Goal: Transaction & Acquisition: Purchase product/service

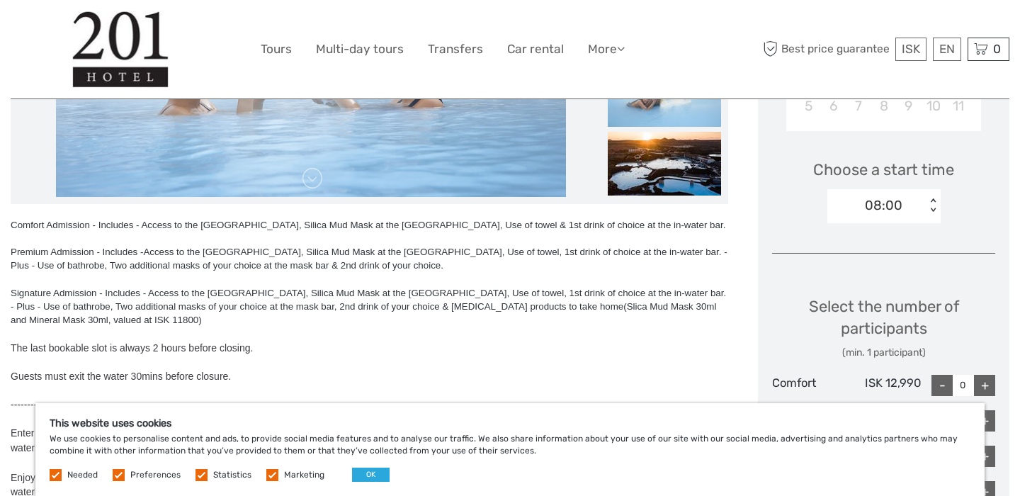
scroll to position [429, 0]
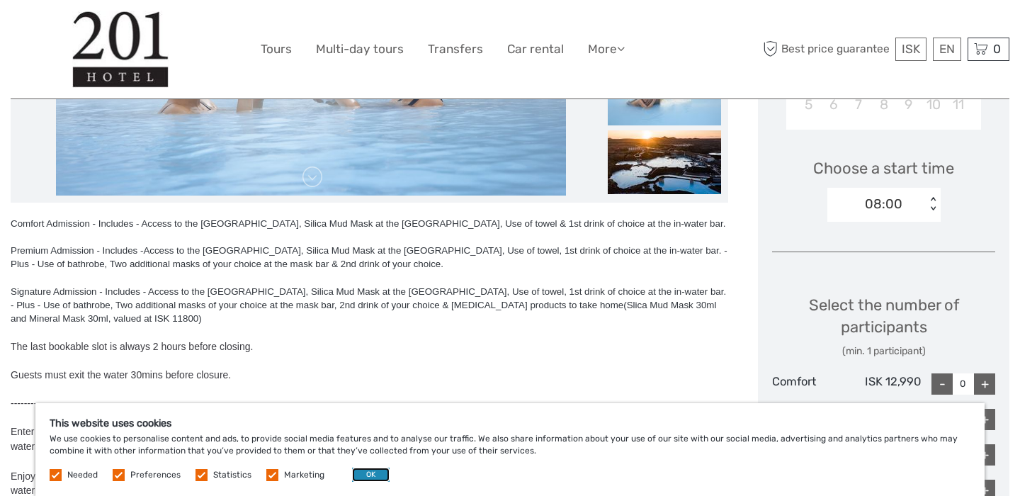
click at [372, 471] on button "OK" at bounding box center [371, 475] width 38 height 14
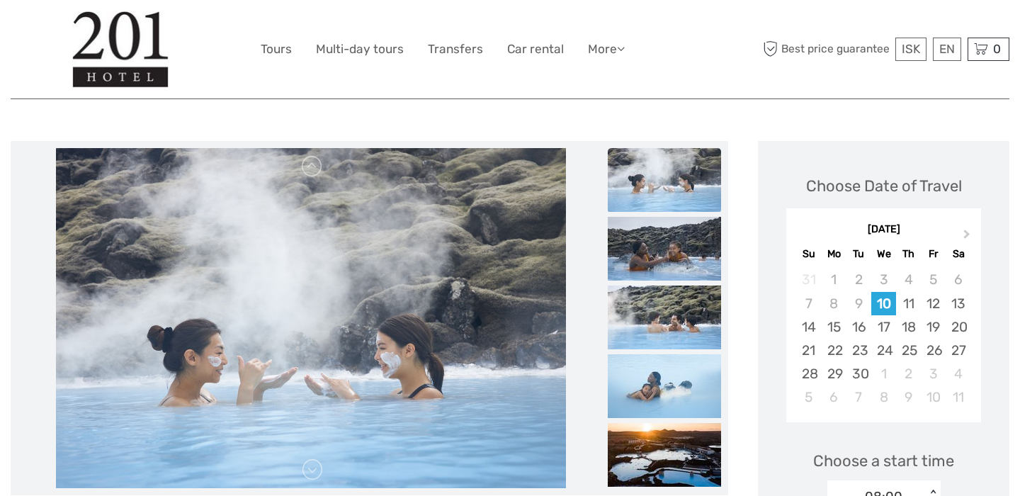
scroll to position [83, 0]
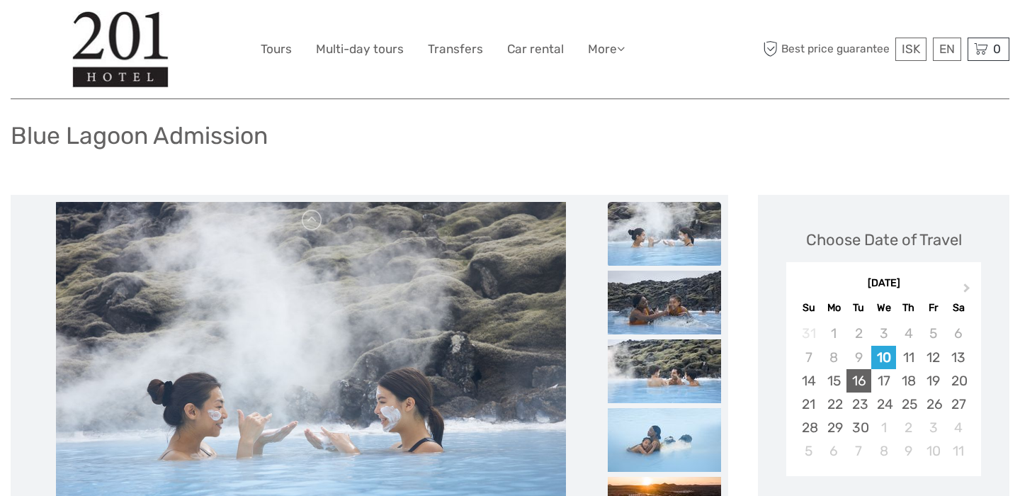
click at [863, 380] on div "16" at bounding box center [859, 380] width 25 height 23
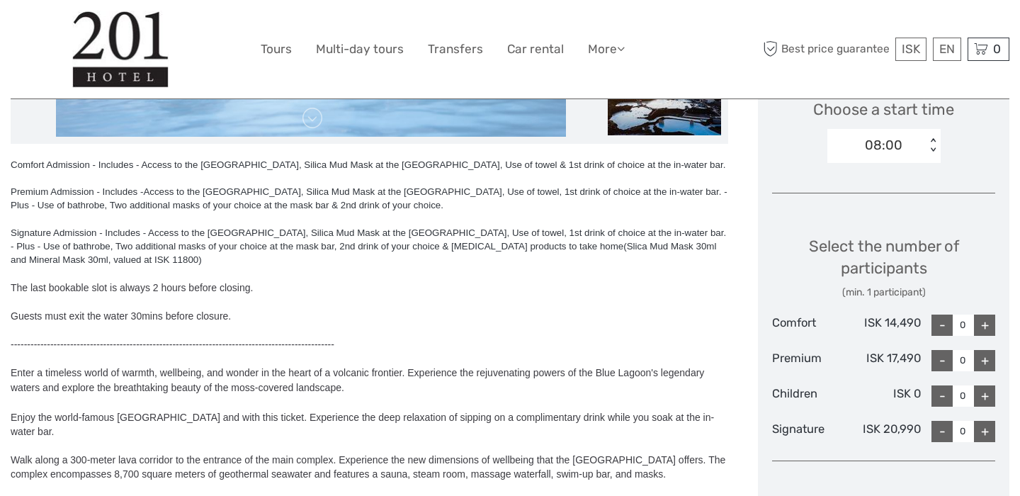
scroll to position [491, 0]
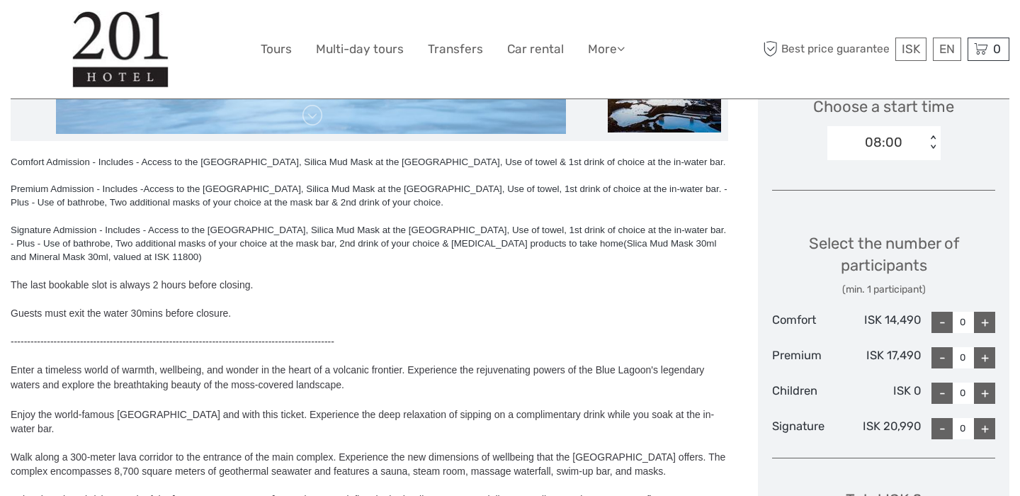
click at [931, 137] on div "< >" at bounding box center [933, 142] width 12 height 15
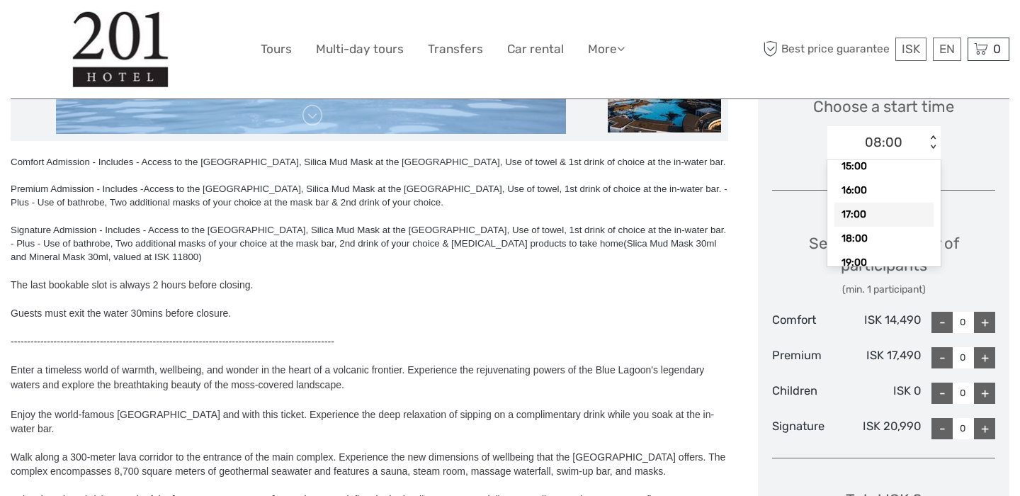
scroll to position [220, 0]
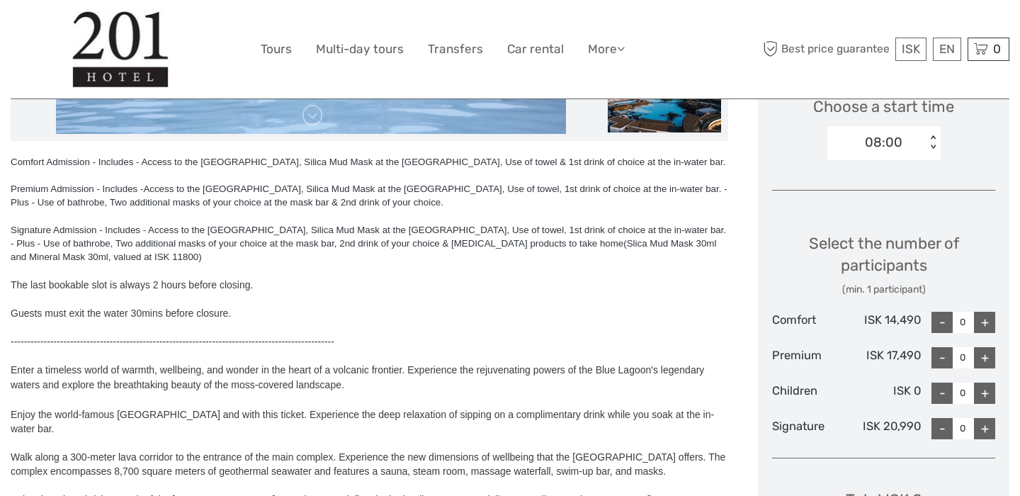
click at [920, 142] on div "08:00" at bounding box center [877, 142] width 98 height 21
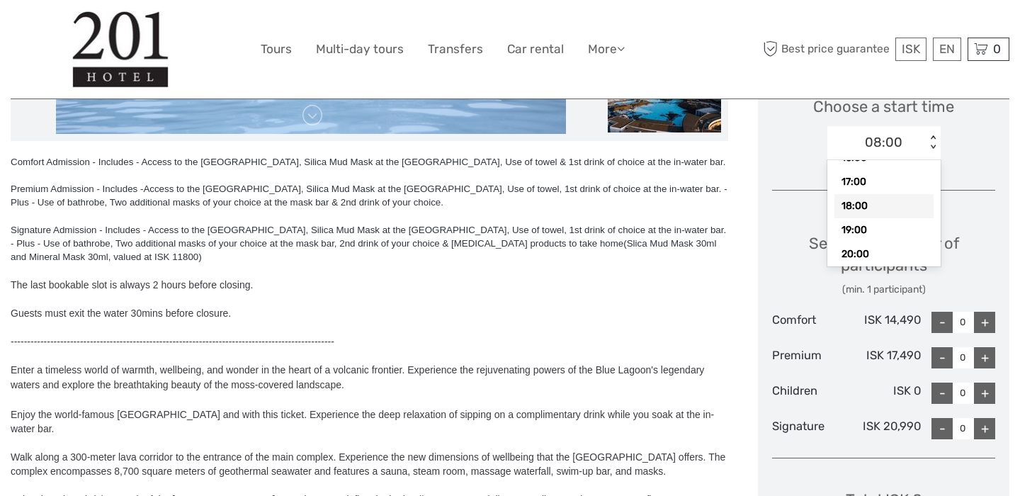
click at [886, 209] on div "18:00" at bounding box center [884, 206] width 99 height 24
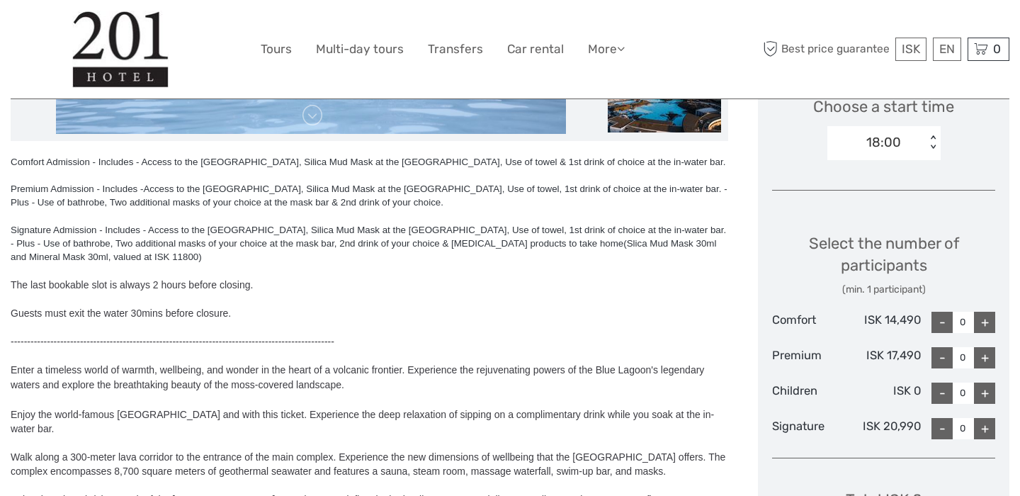
scroll to position [575, 0]
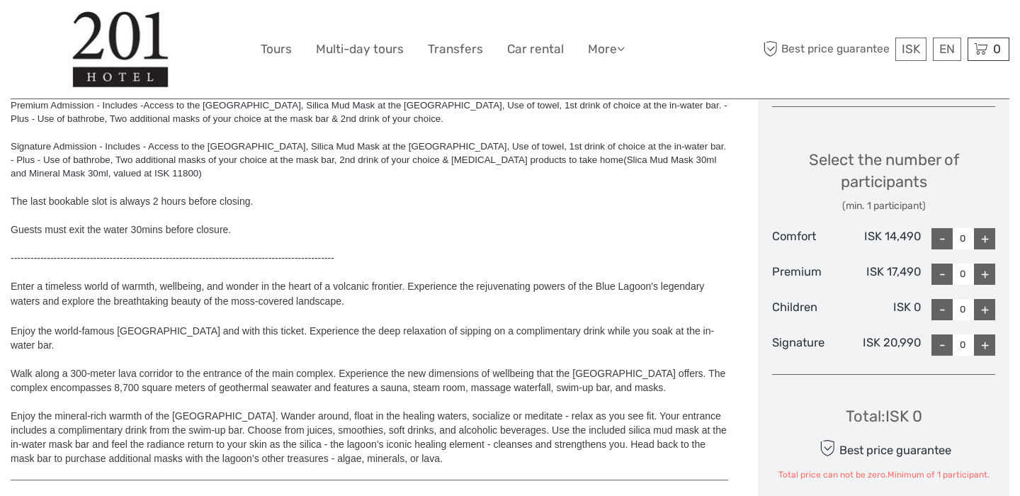
click at [981, 242] on div "+" at bounding box center [984, 238] width 21 height 21
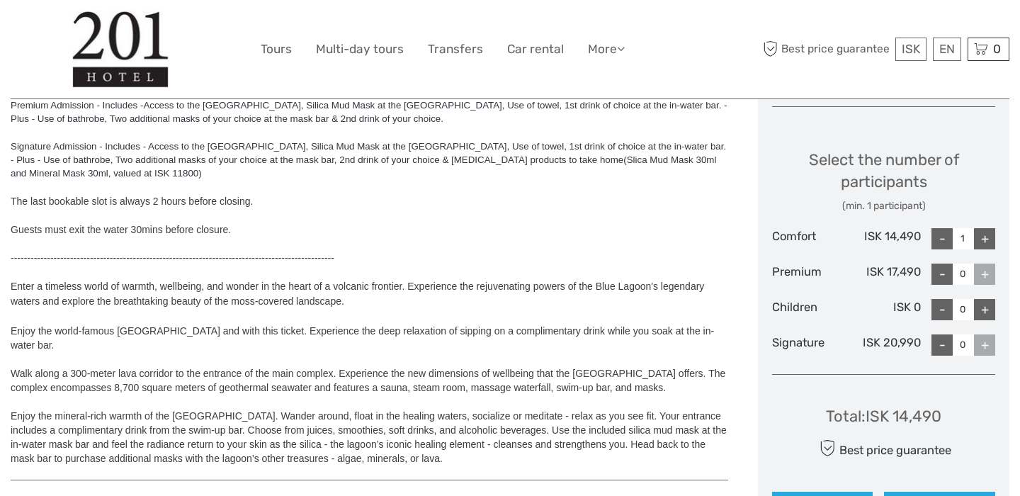
click at [981, 242] on div "+" at bounding box center [984, 238] width 21 height 21
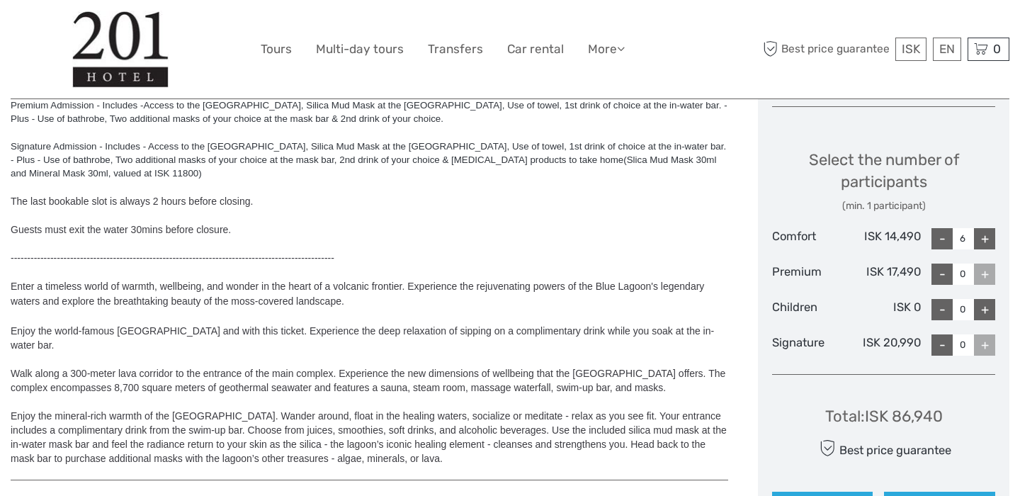
click at [981, 242] on div "+" at bounding box center [984, 238] width 21 height 21
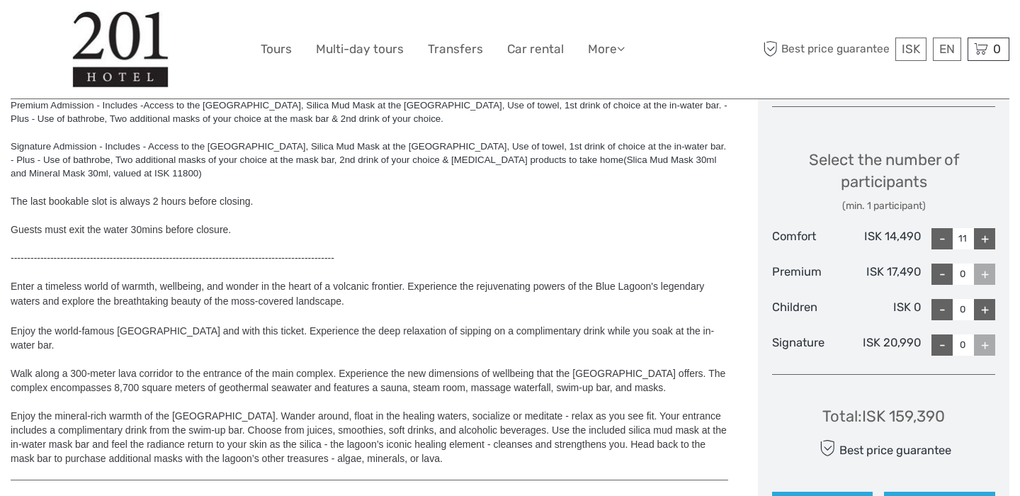
click at [981, 242] on div "+" at bounding box center [984, 238] width 21 height 21
type input "13"
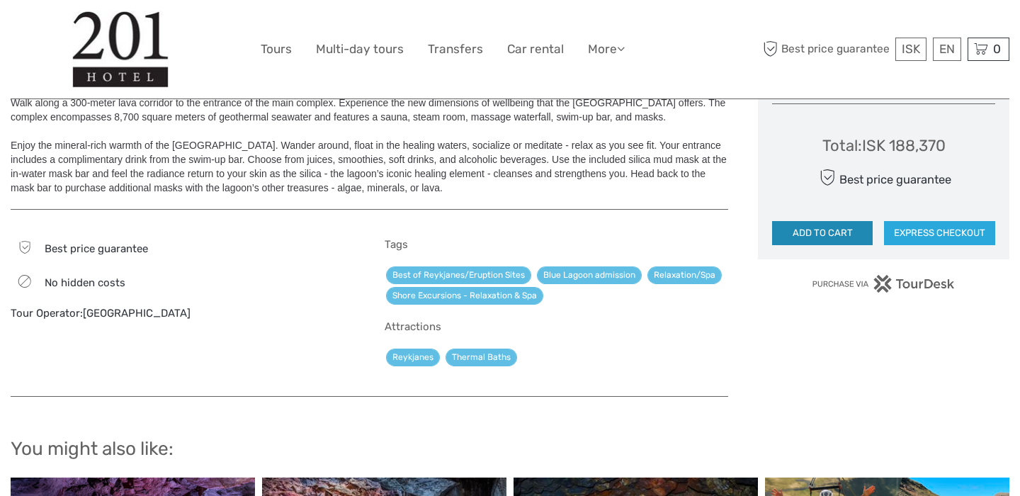
scroll to position [853, 0]
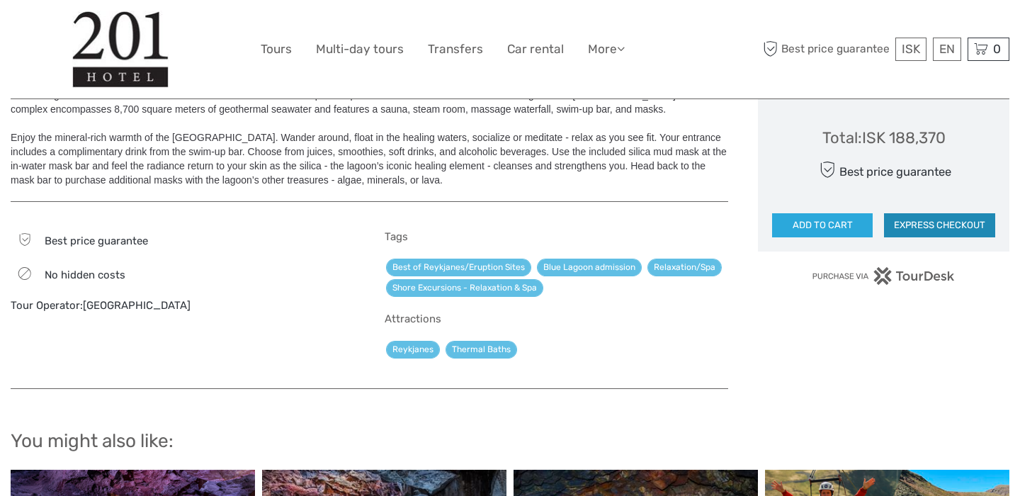
click at [947, 226] on button "EXPRESS CHECKOUT" at bounding box center [939, 225] width 111 height 24
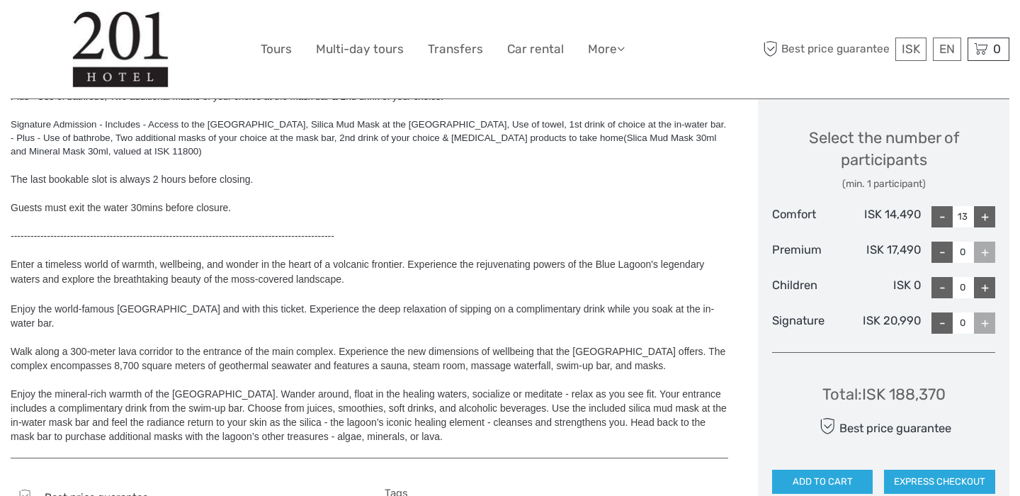
scroll to position [582, 0]
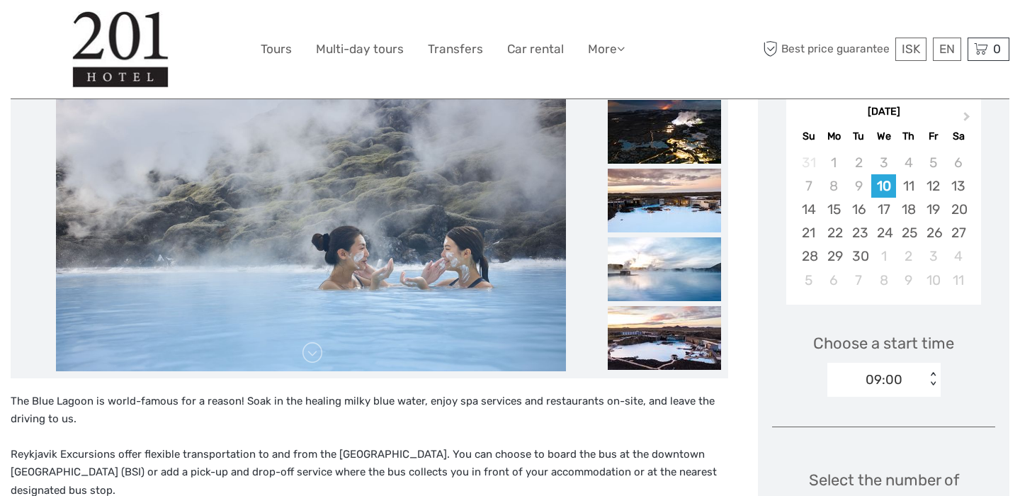
scroll to position [249, 0]
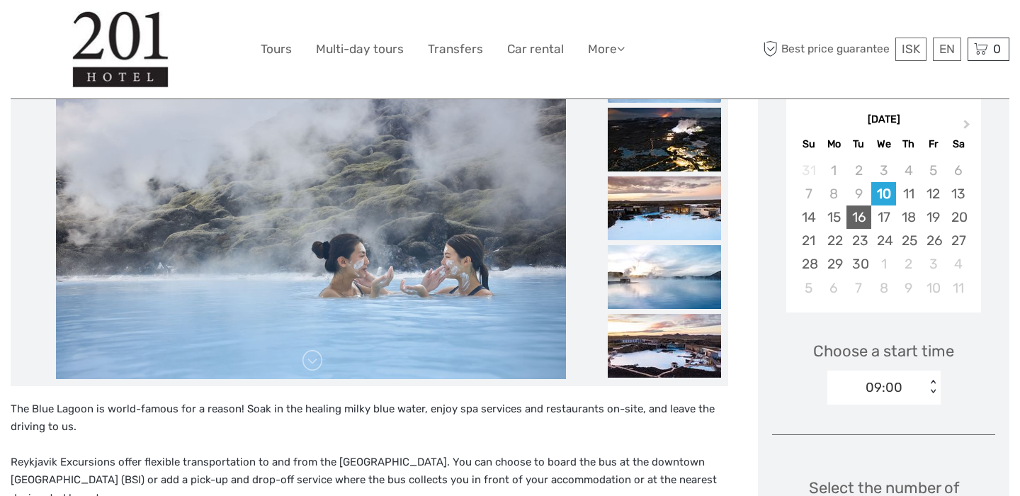
click at [862, 220] on div "16" at bounding box center [859, 216] width 25 height 23
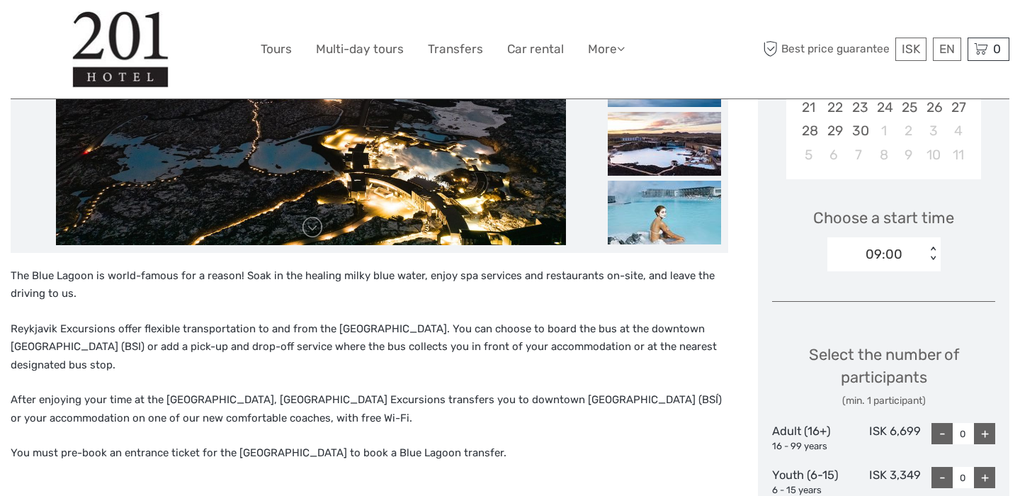
scroll to position [399, 0]
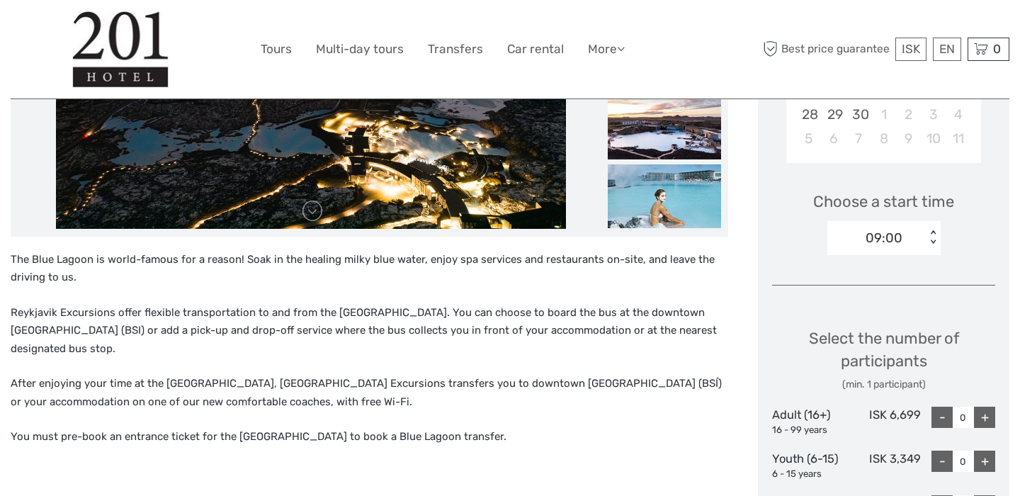
click at [900, 227] on div "09:00" at bounding box center [877, 237] width 98 height 21
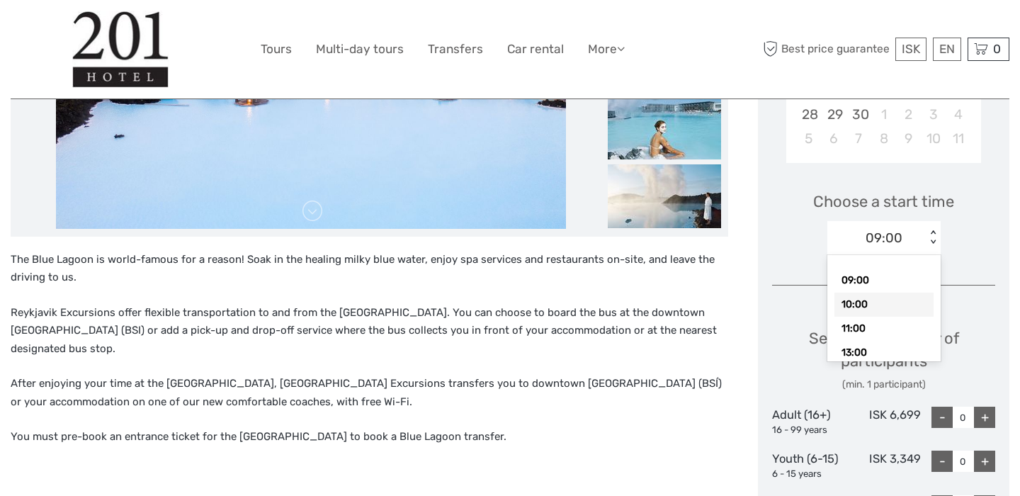
click at [954, 304] on div "Choose Date of Travel Next Month September 2025 Su Mo Tu We Th Fr Sa 31 1 2 3 4…" at bounding box center [884, 326] width 252 height 889
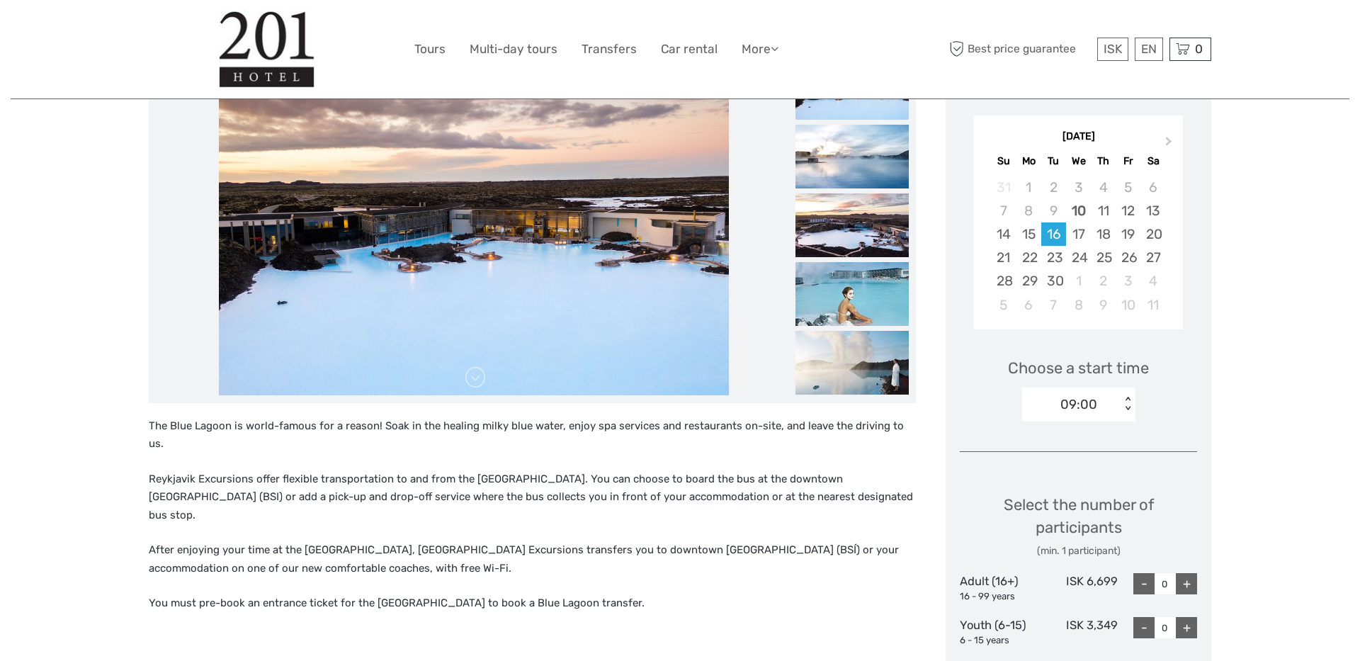
scroll to position [217, 0]
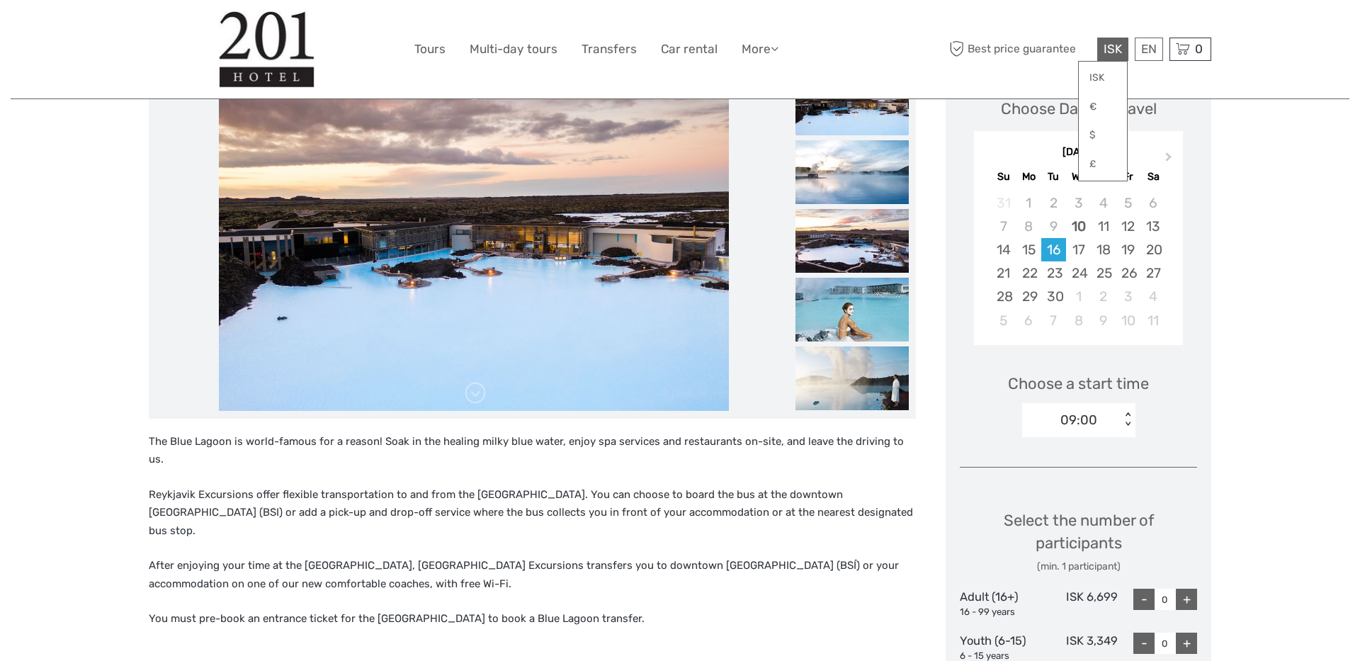
click at [1020, 42] on span "ISK" at bounding box center [1113, 49] width 18 height 14
click at [1020, 117] on link "€" at bounding box center [1103, 107] width 48 height 26
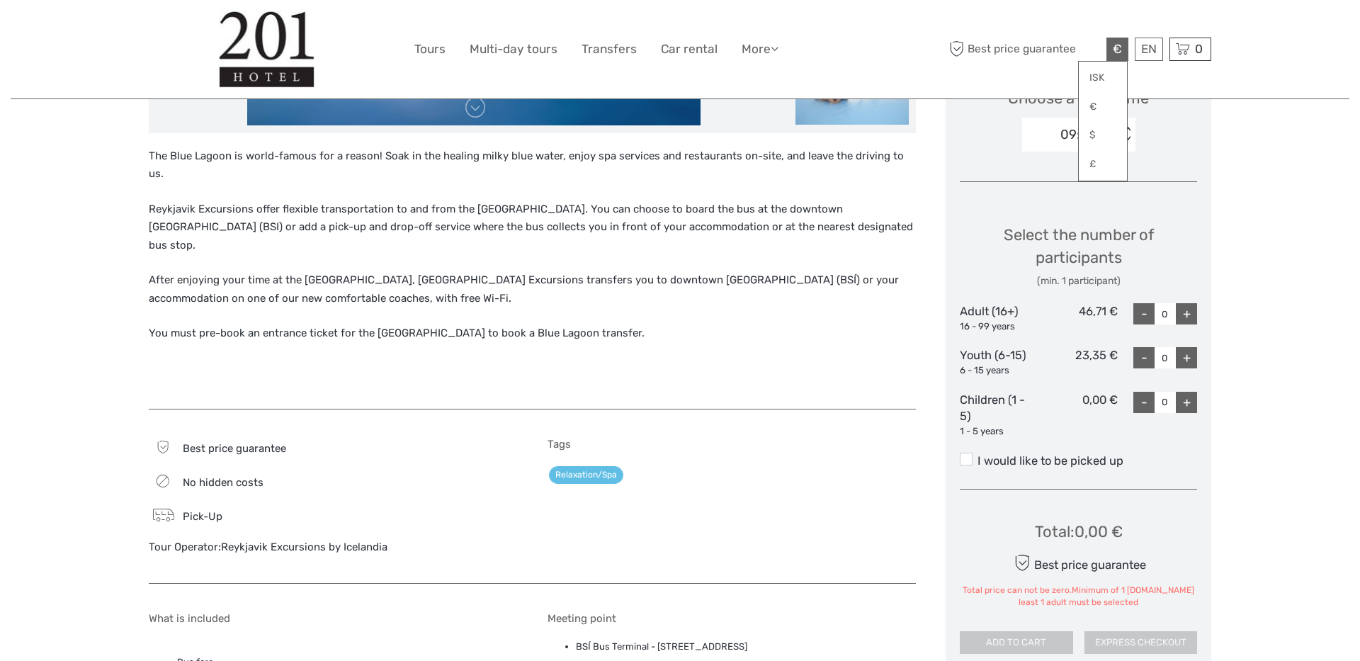
scroll to position [483, 0]
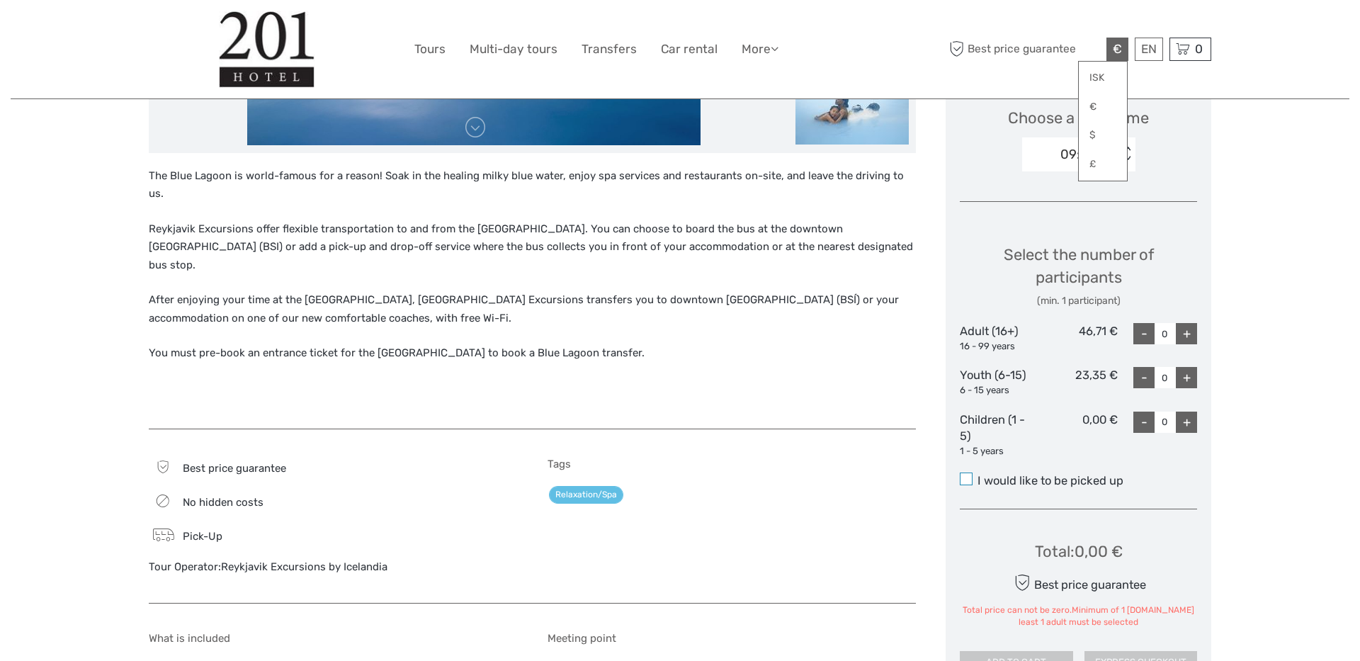
click at [964, 479] on span at bounding box center [966, 479] width 13 height 13
click at [978, 475] on input "I would like to be picked up" at bounding box center [978, 475] width 0 height 0
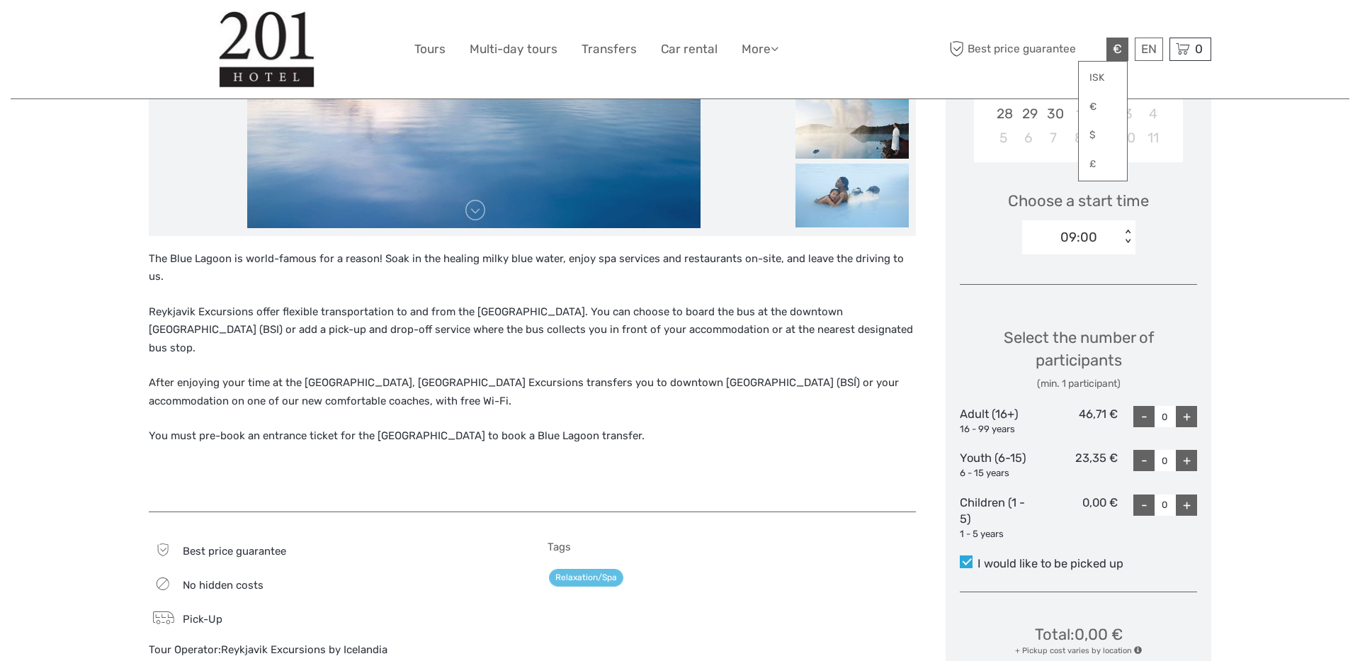
scroll to position [397, 0]
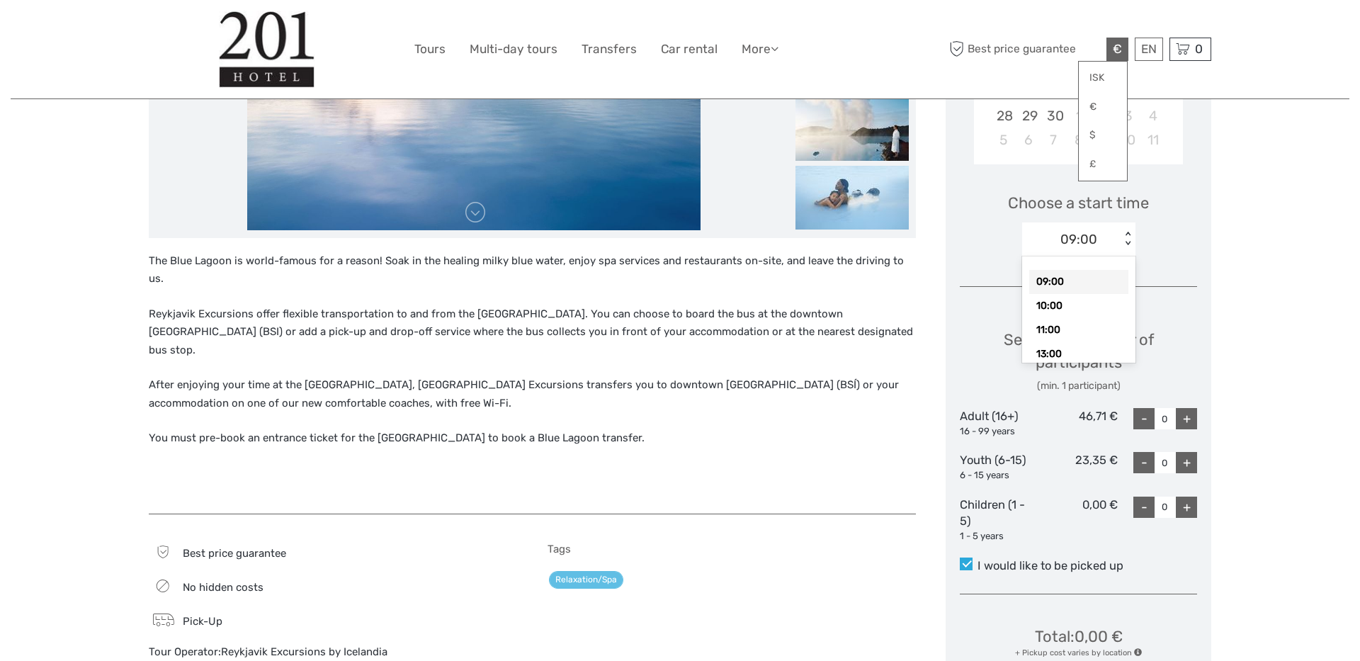
click at [1020, 237] on div "09:00" at bounding box center [1079, 239] width 37 height 18
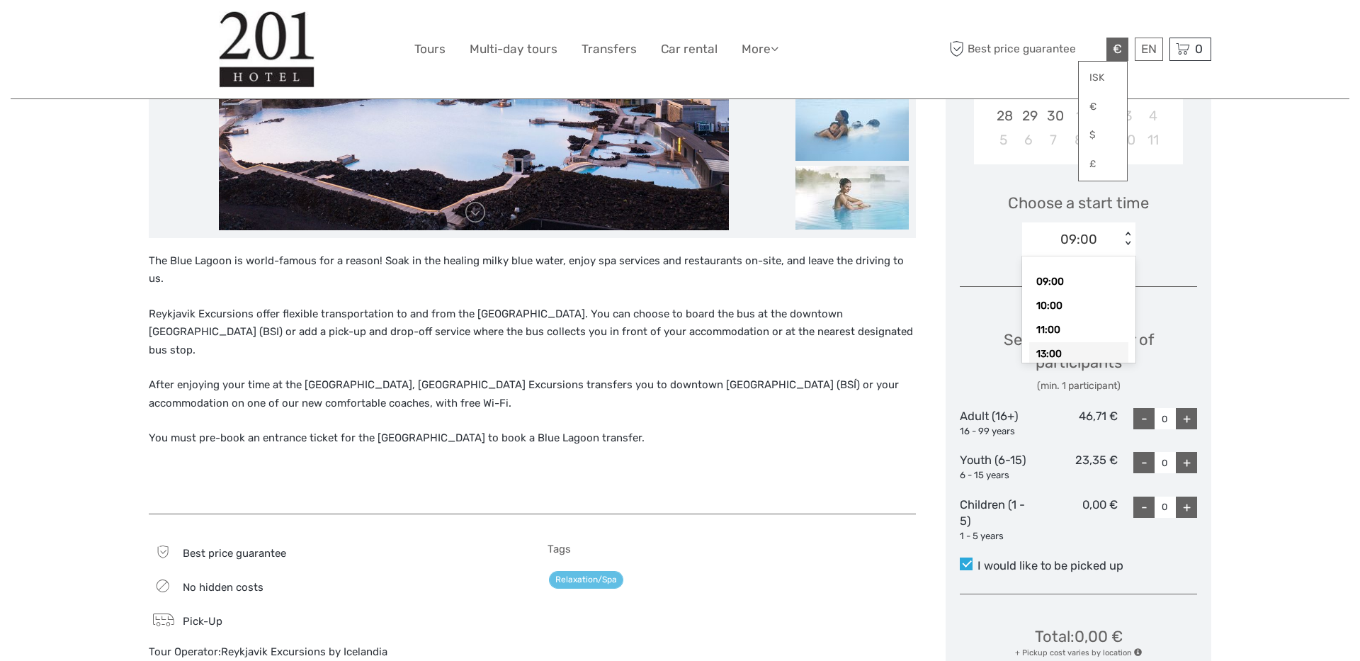
click at [1020, 342] on div "13:00" at bounding box center [1079, 354] width 99 height 24
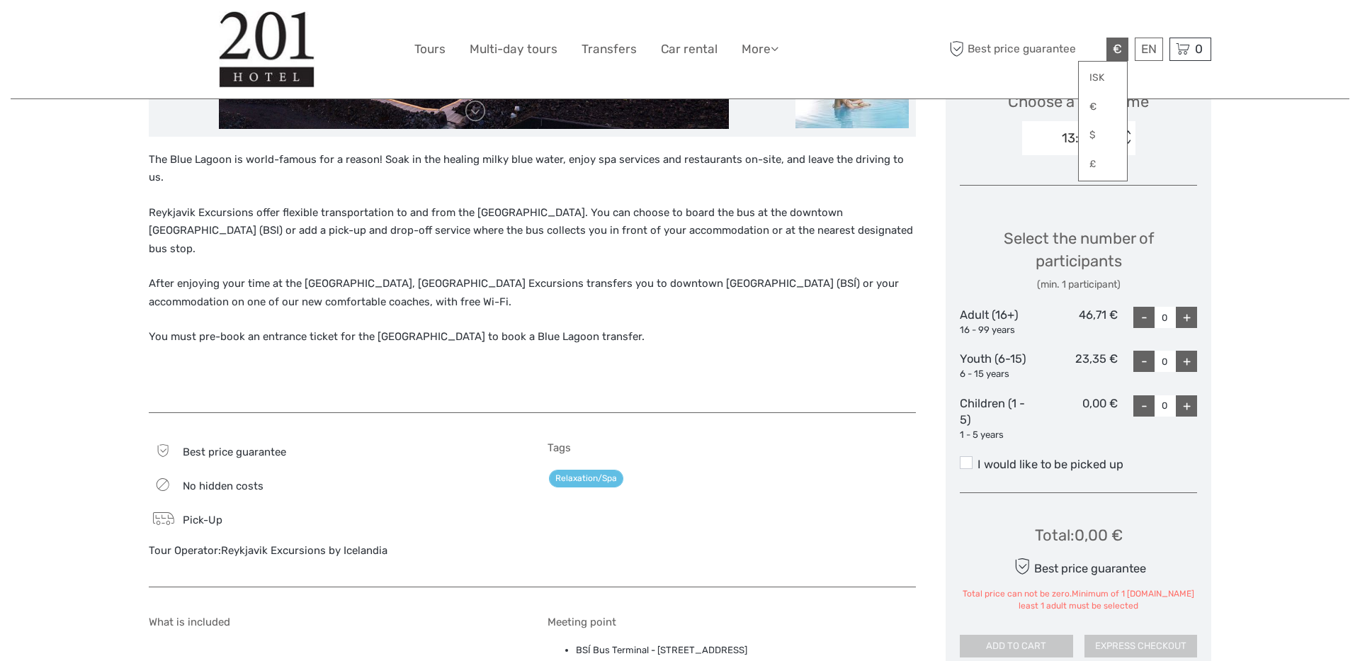
scroll to position [504, 0]
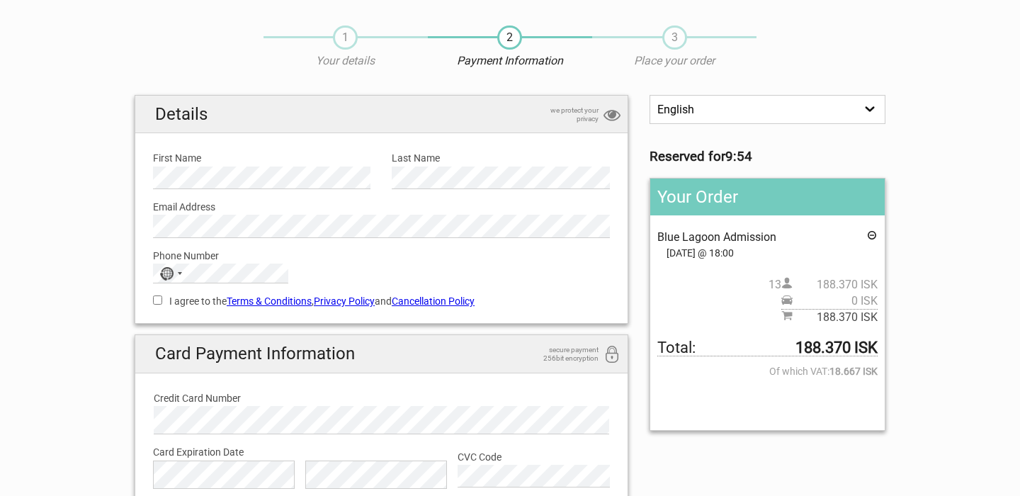
scroll to position [37, 0]
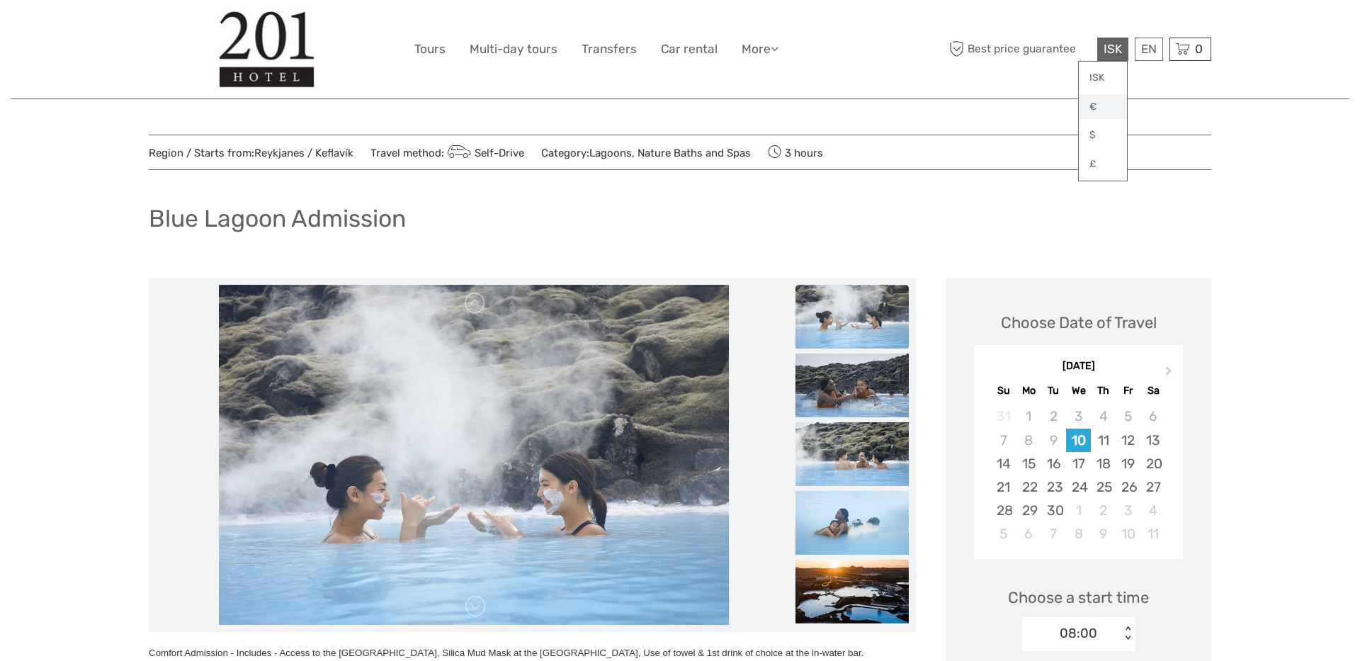
click at [1020, 99] on link "€" at bounding box center [1103, 107] width 48 height 26
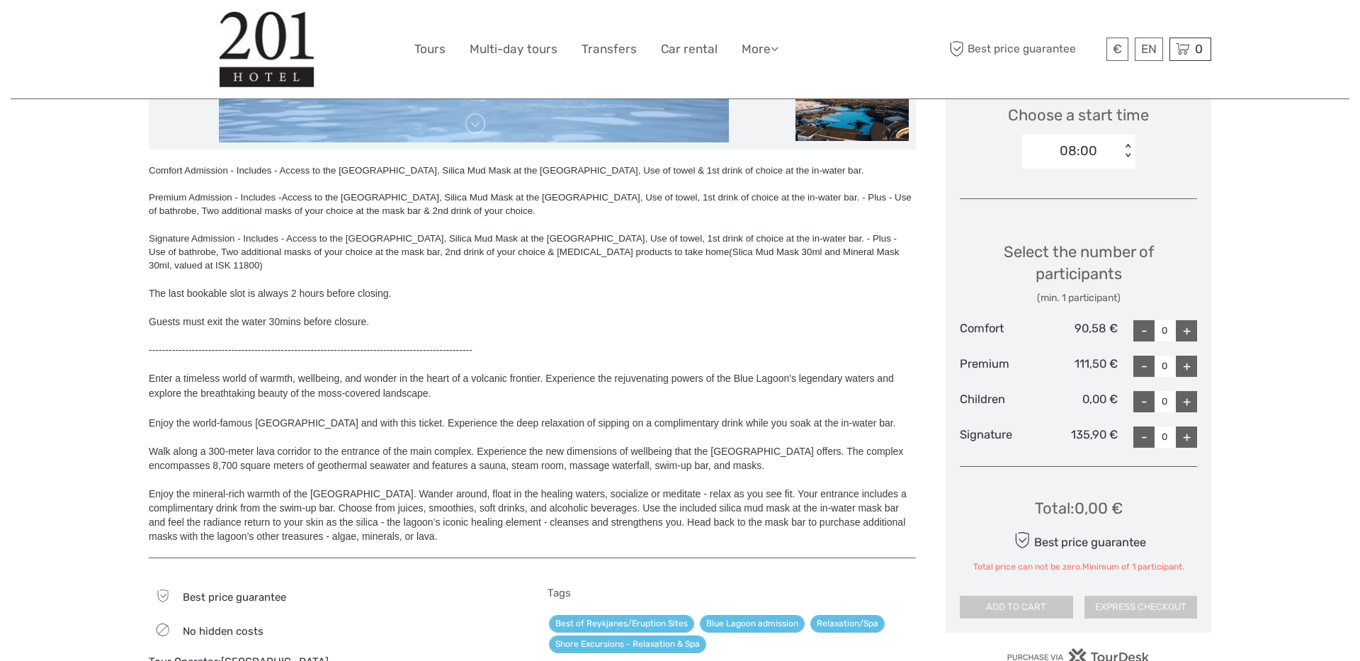
scroll to position [442, 0]
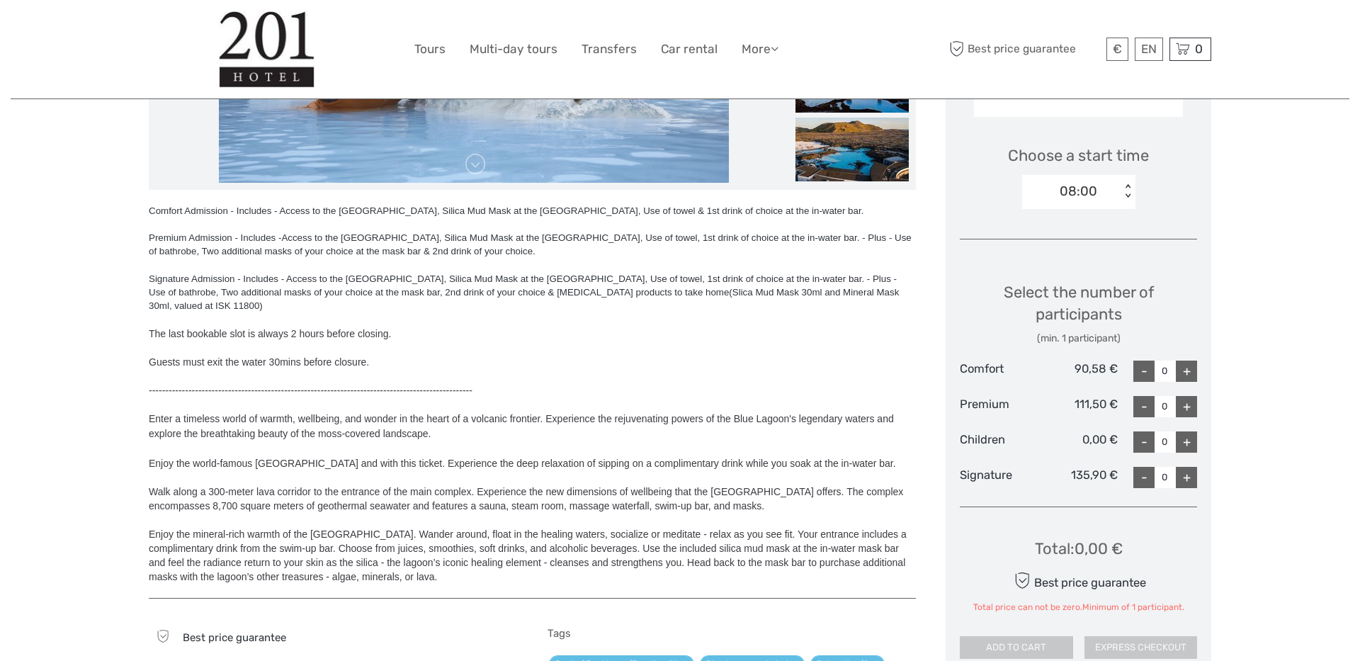
click at [1020, 368] on div "+" at bounding box center [1186, 371] width 21 height 21
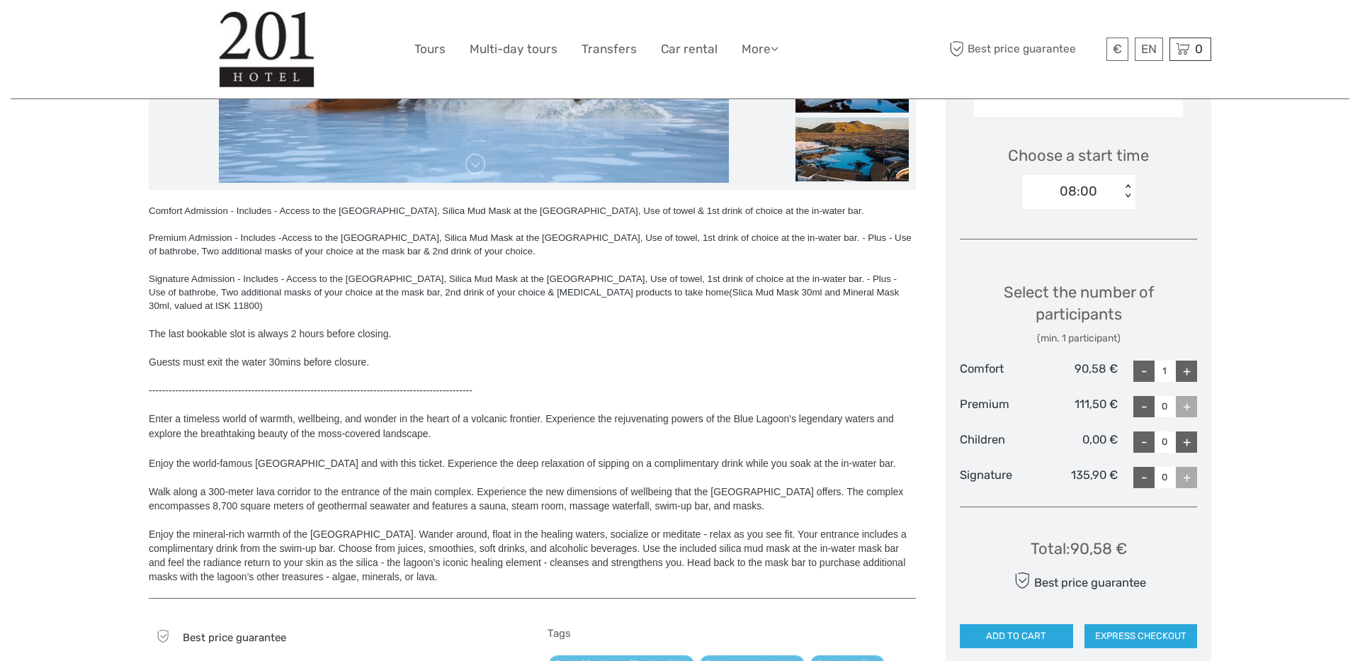
click at [1020, 368] on div "+" at bounding box center [1186, 371] width 21 height 21
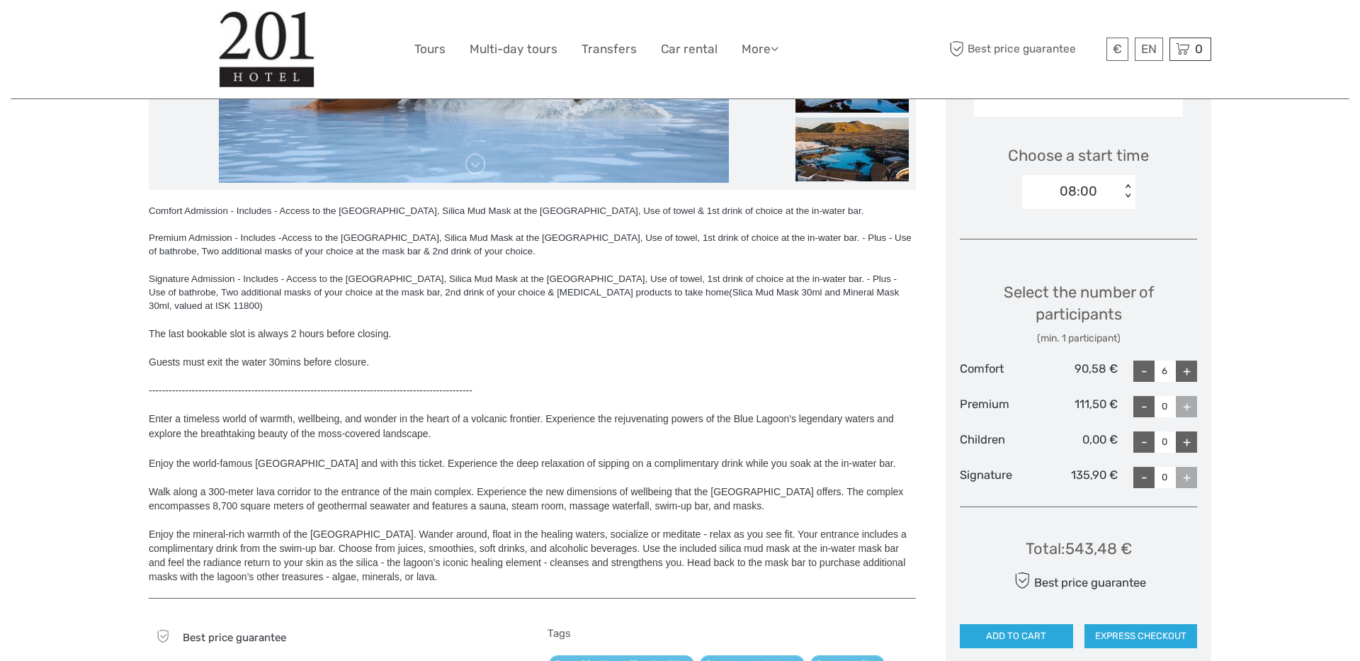
click at [1020, 368] on div "+" at bounding box center [1186, 371] width 21 height 21
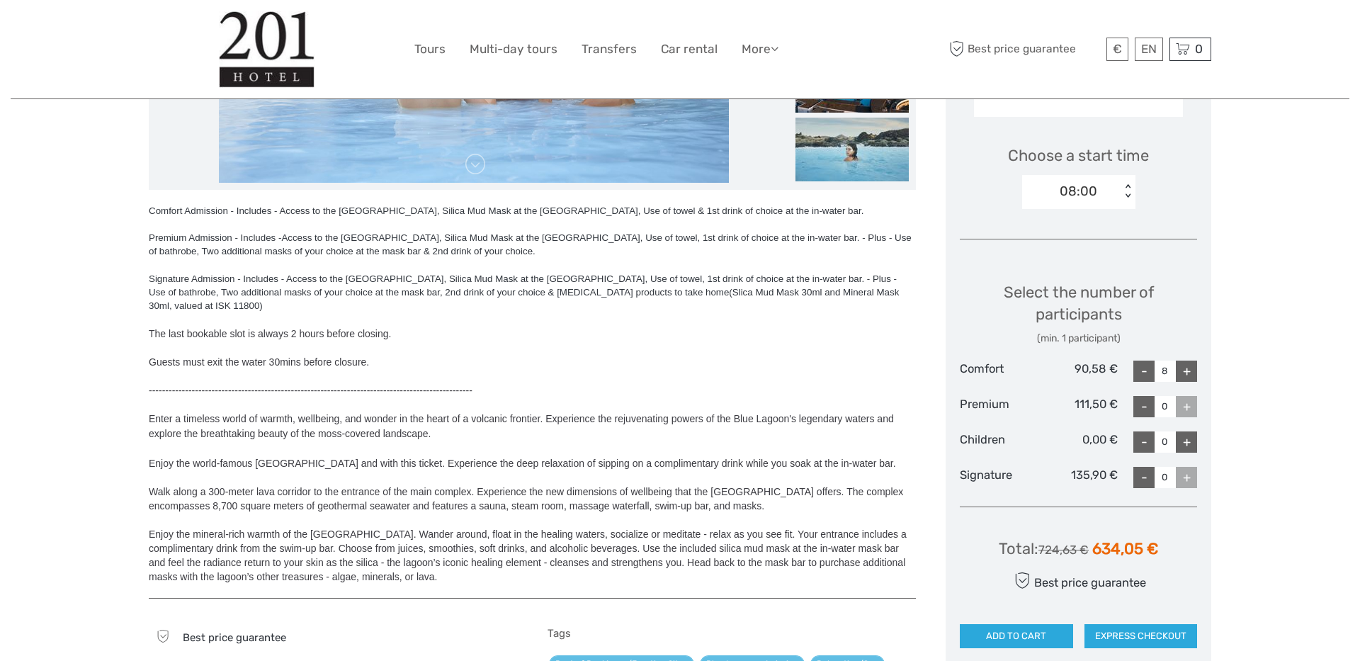
click at [1020, 368] on div "+" at bounding box center [1186, 371] width 21 height 21
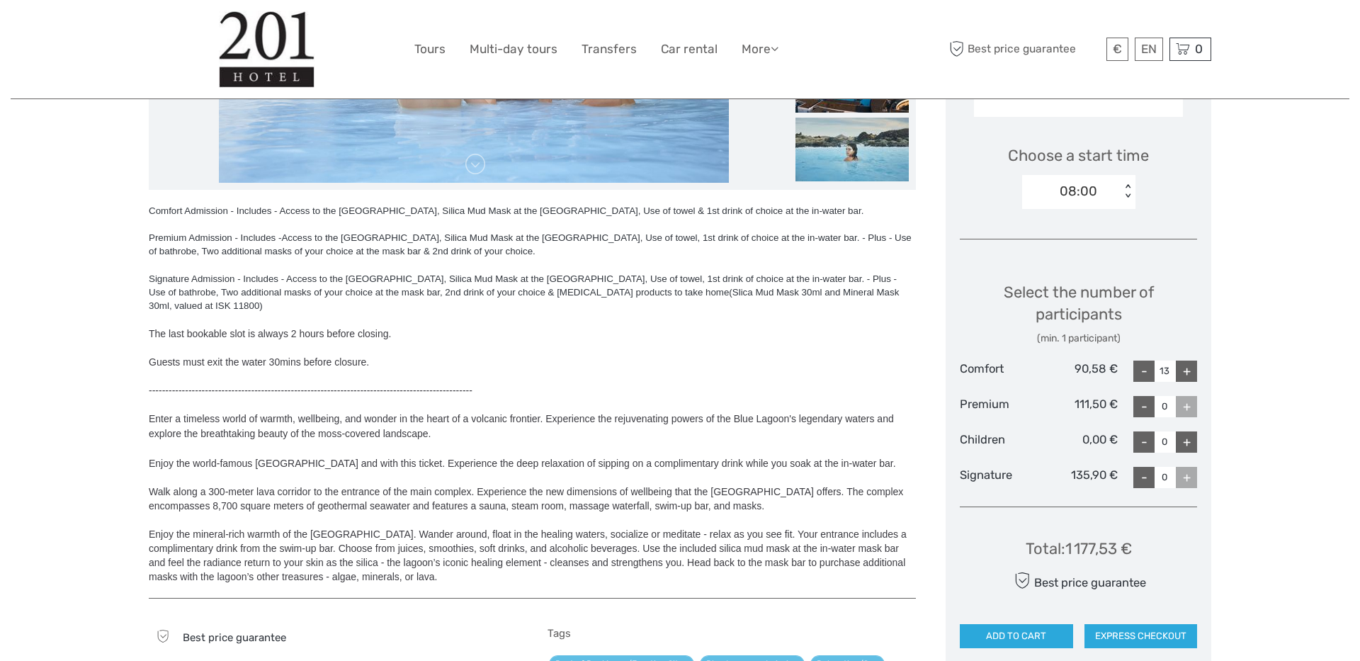
click at [1020, 368] on div "+" at bounding box center [1186, 371] width 21 height 21
click at [1020, 365] on div "-" at bounding box center [1144, 371] width 21 height 21
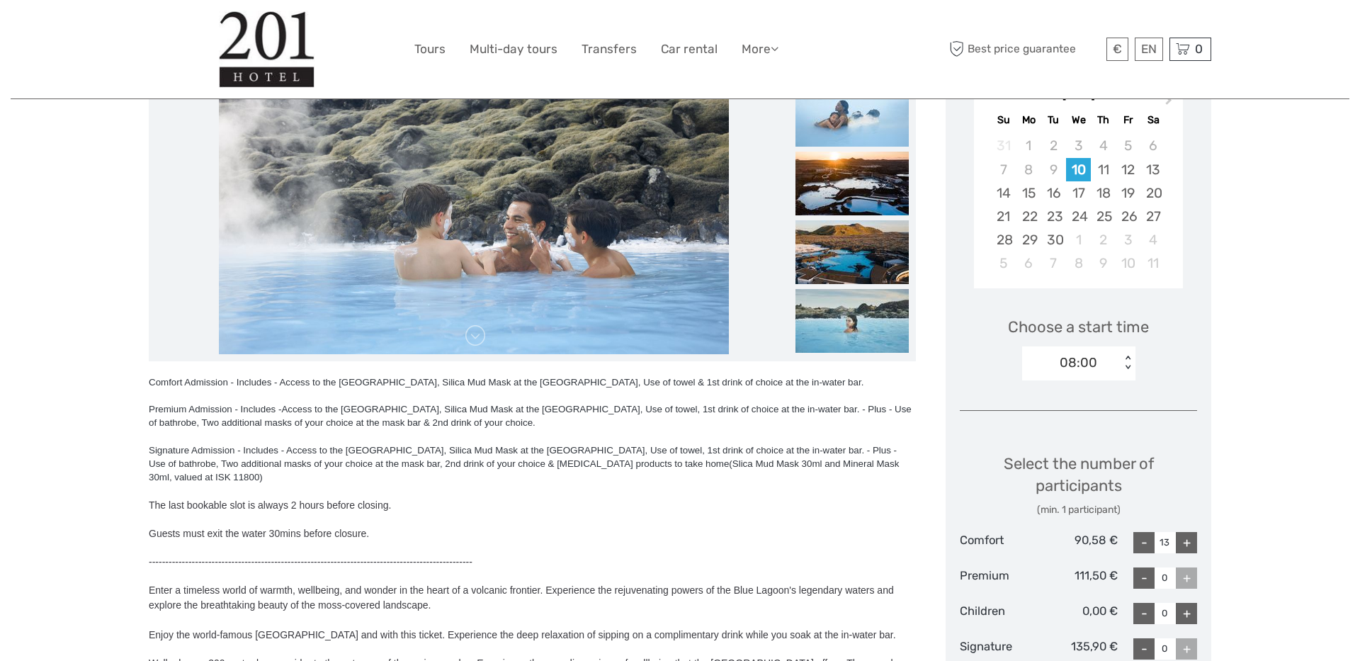
scroll to position [270, 0]
click at [1020, 363] on div "< >" at bounding box center [1128, 363] width 12 height 15
click at [1020, 432] on div "18:00" at bounding box center [1079, 427] width 99 height 24
type input "0"
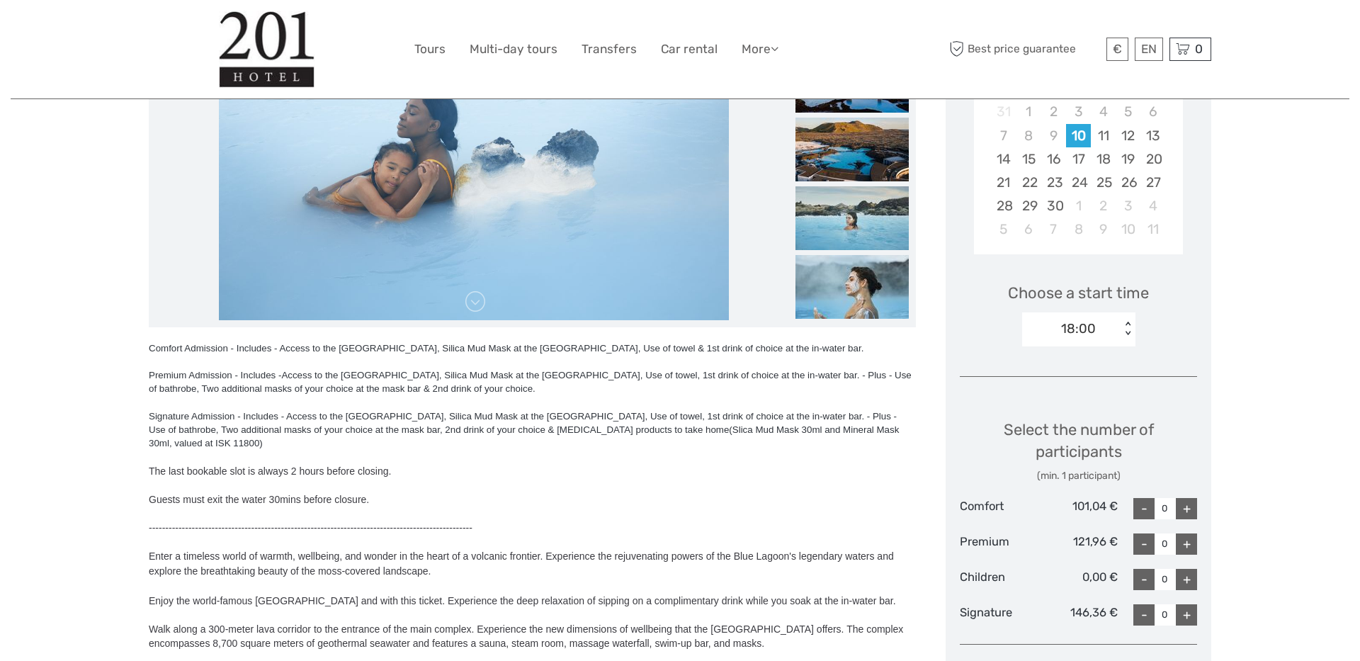
scroll to position [306, 0]
click at [1020, 323] on div "18:00" at bounding box center [1078, 327] width 35 height 18
click at [1020, 359] on div "Choose Date of Travel Next Month September 2025 Su Mo Tu We Th Fr Sa 31 1 2 3 4…" at bounding box center [1079, 390] width 266 height 837
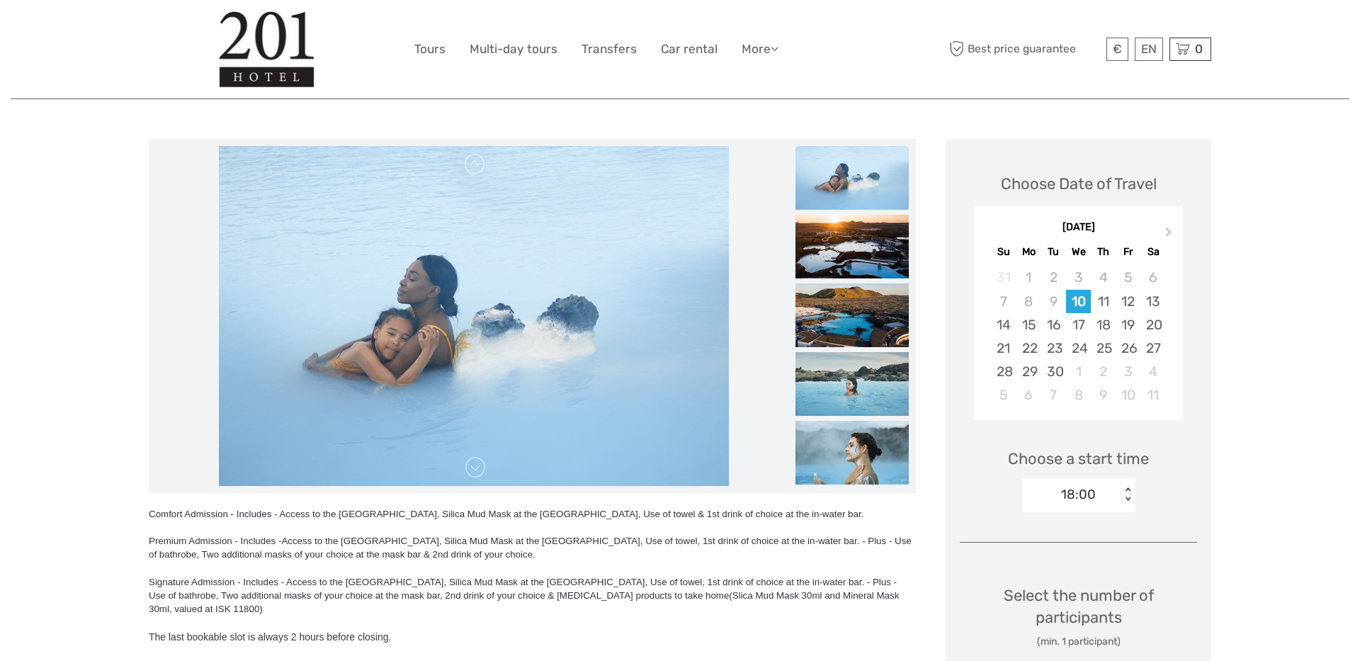
scroll to position [136, 0]
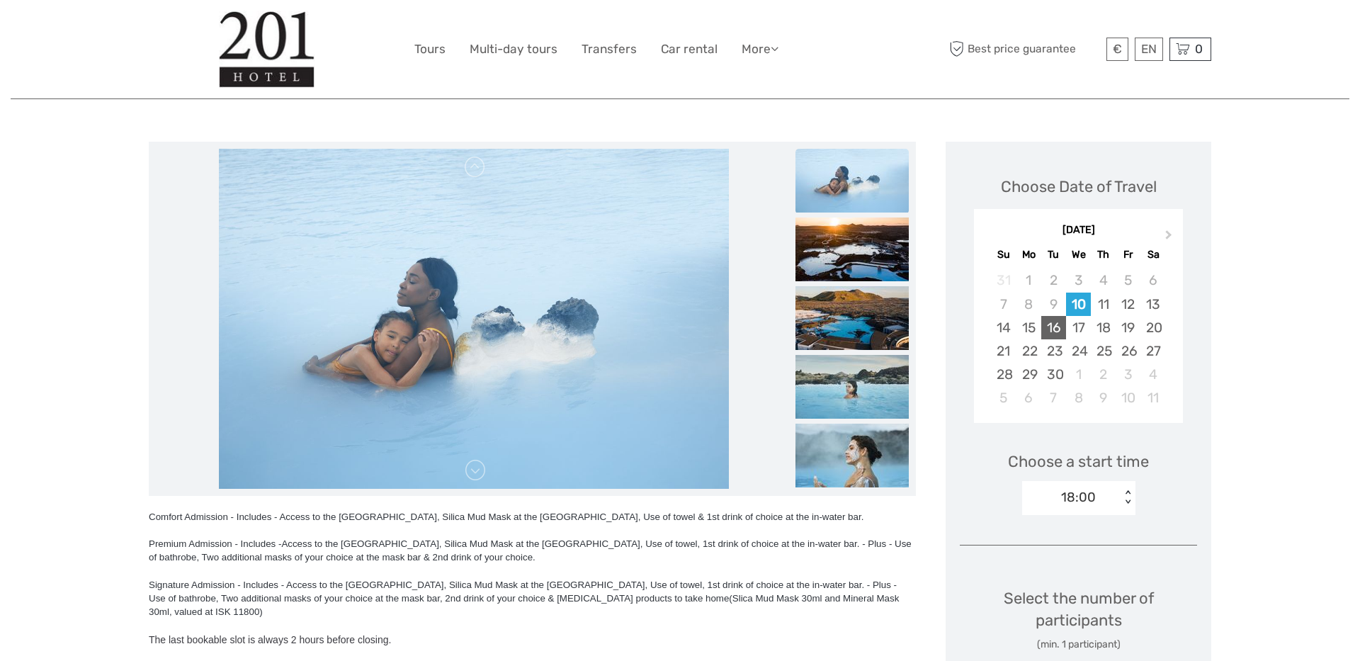
click at [1020, 320] on div "16" at bounding box center [1054, 327] width 25 height 23
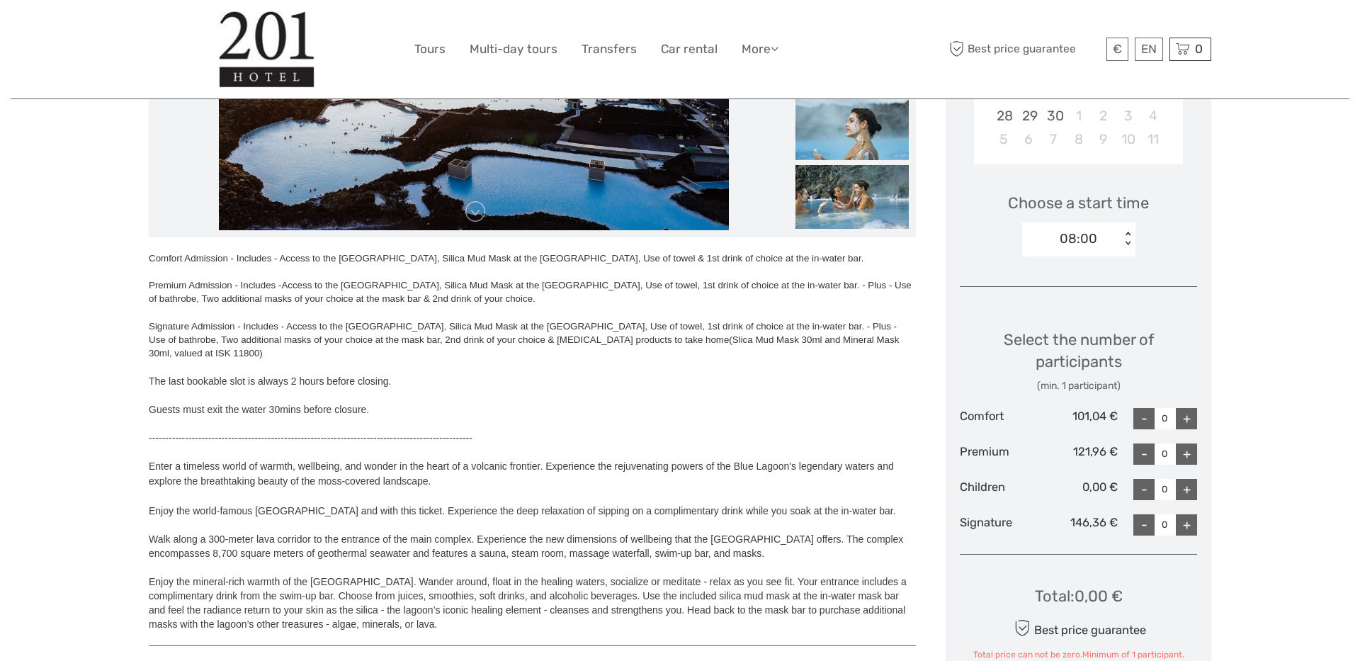
scroll to position [406, 0]
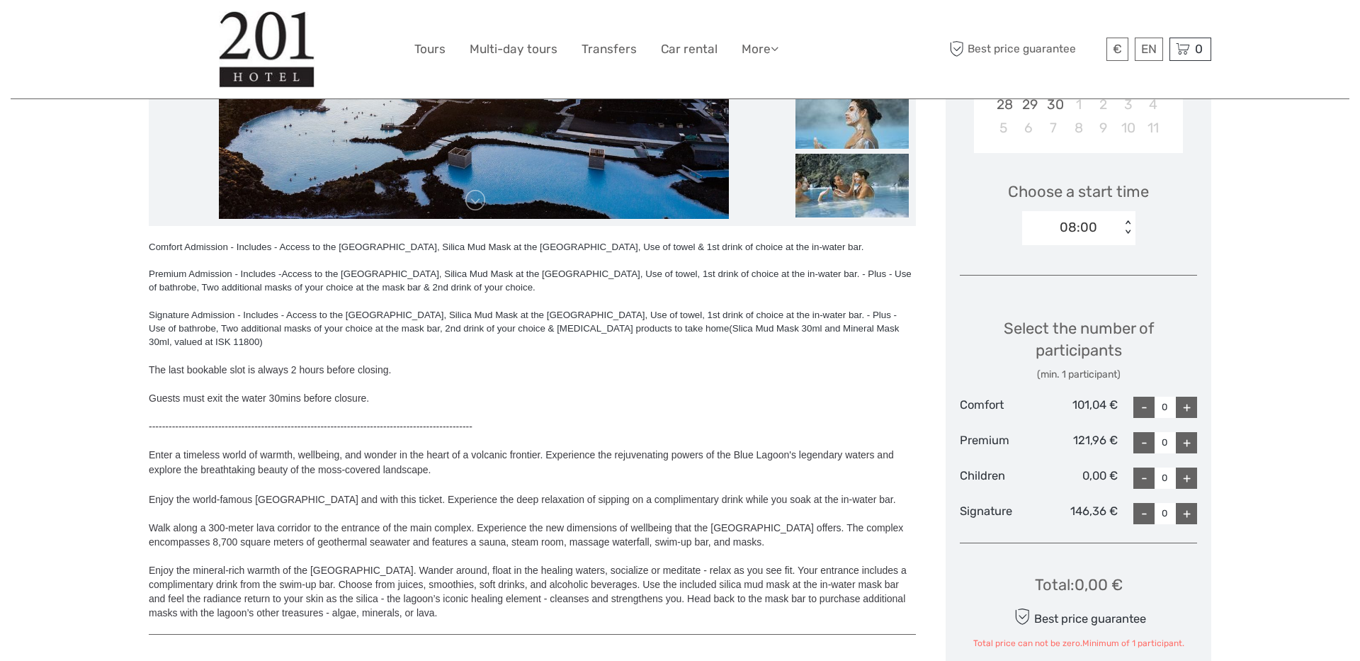
click at [1020, 414] on div "+" at bounding box center [1186, 407] width 21 height 21
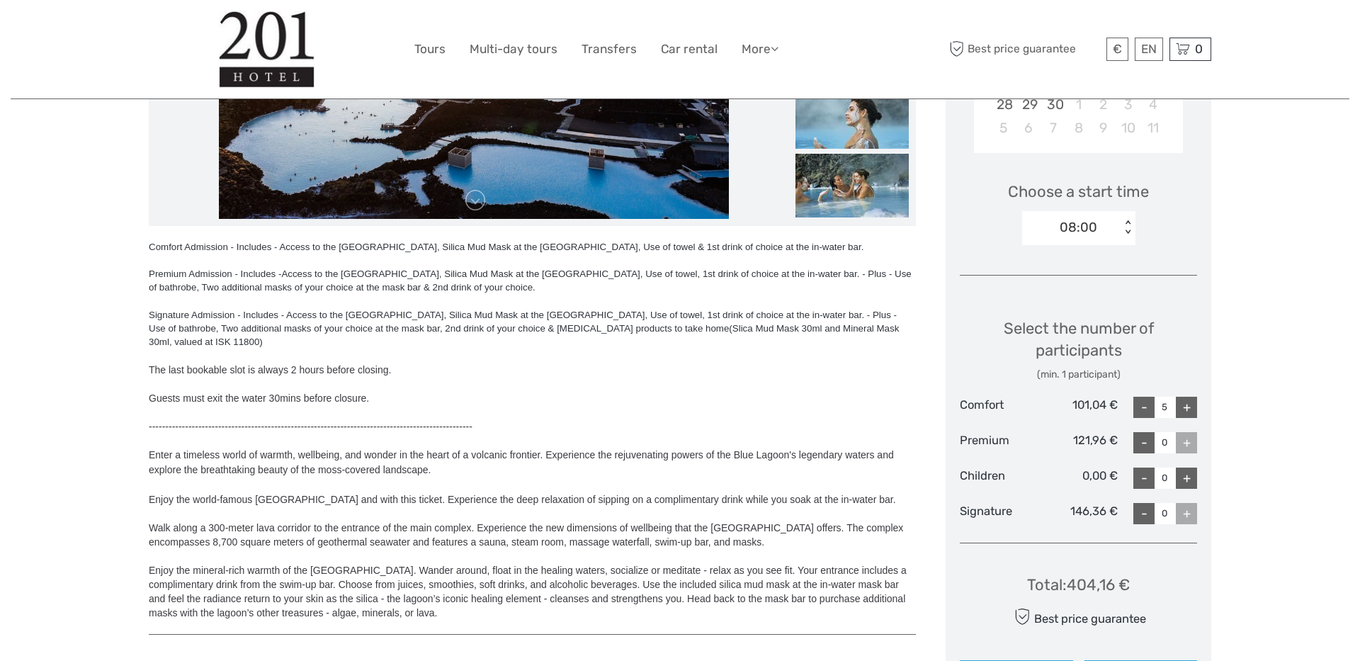
click at [1020, 414] on div "+" at bounding box center [1186, 407] width 21 height 21
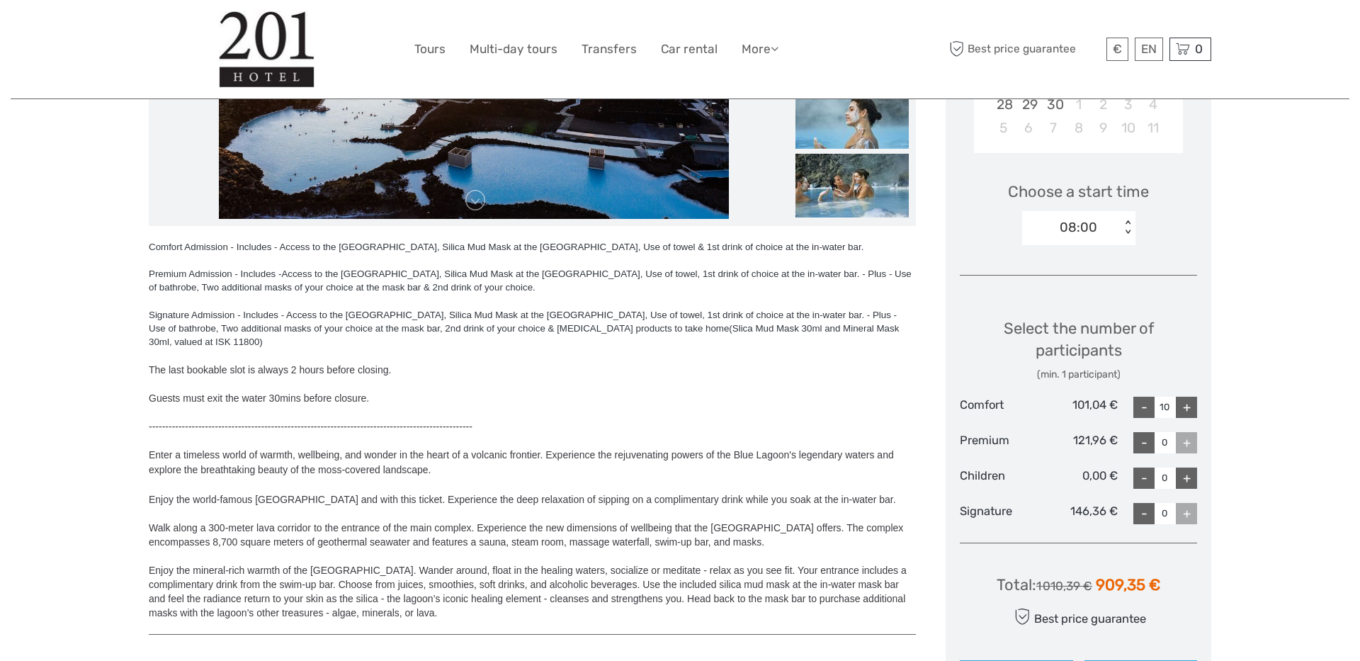
click at [1020, 414] on div "+" at bounding box center [1186, 407] width 21 height 21
click at [1020, 228] on div "08:00" at bounding box center [1071, 227] width 98 height 21
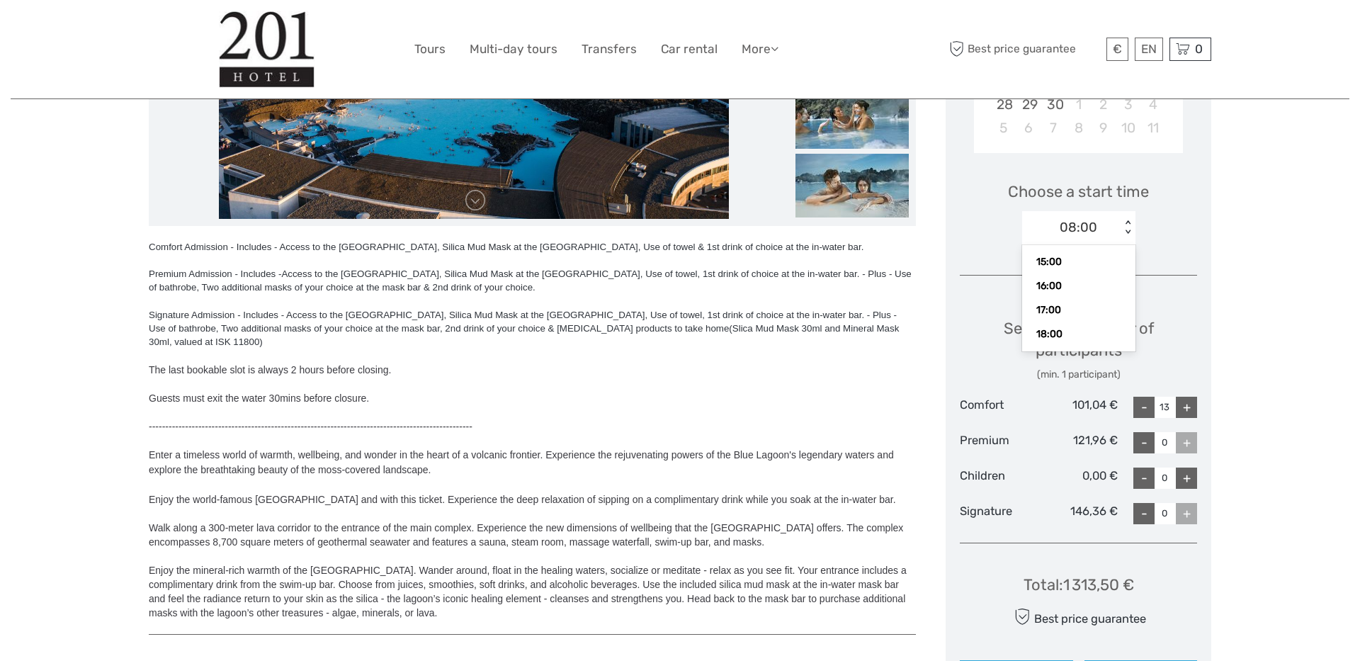
scroll to position [220, 0]
click at [1020, 282] on div "18:00" at bounding box center [1079, 291] width 99 height 24
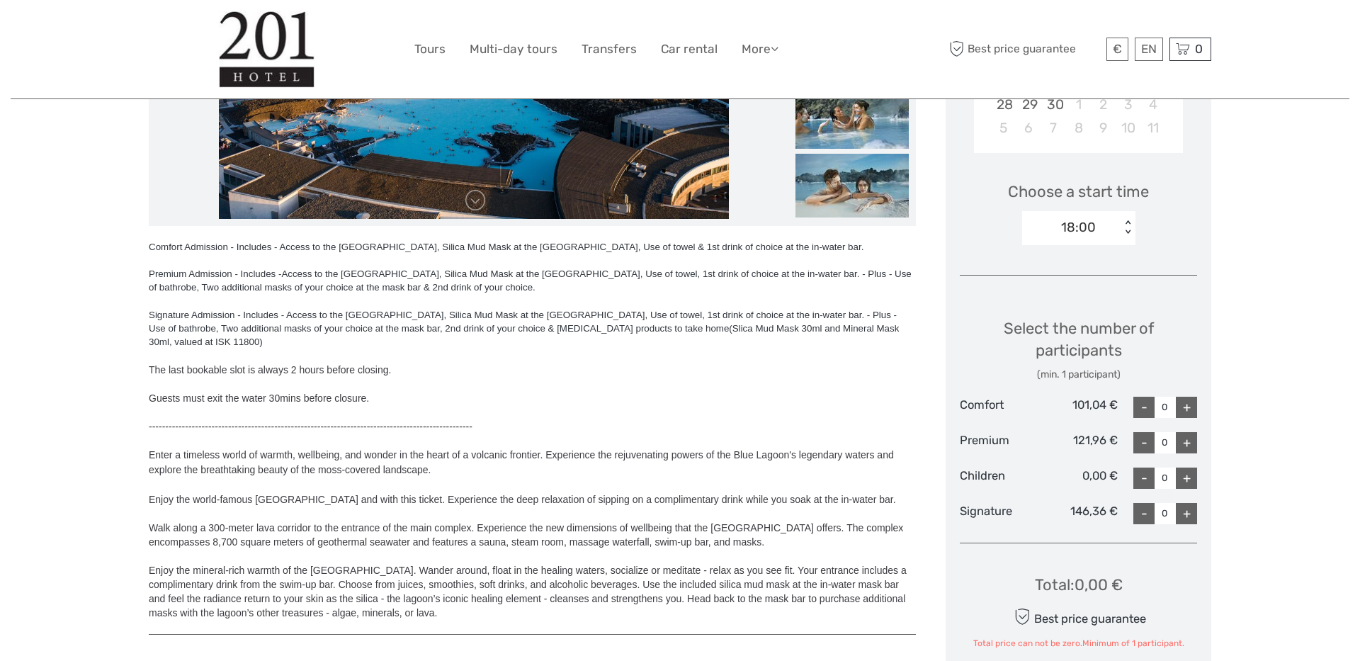
click at [1020, 400] on div "+" at bounding box center [1186, 407] width 21 height 21
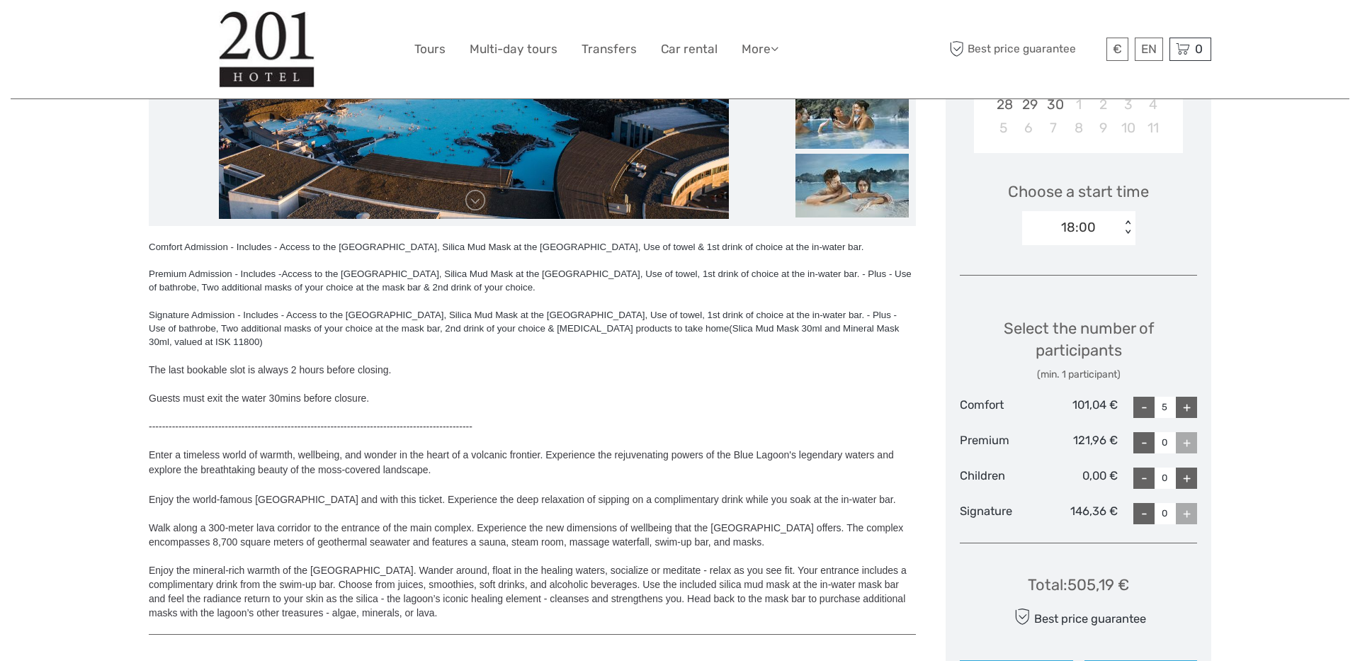
click at [1020, 400] on div "+" at bounding box center [1186, 407] width 21 height 21
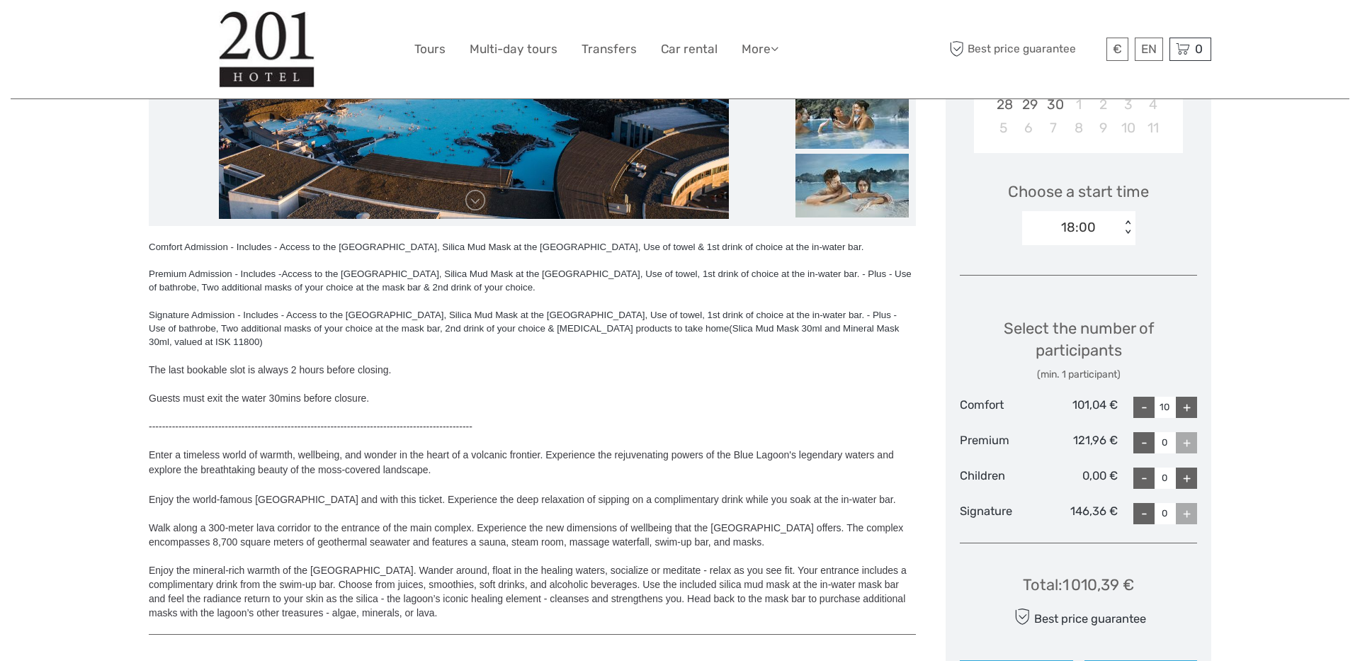
click at [1020, 400] on div "+" at bounding box center [1186, 407] width 21 height 21
type input "13"
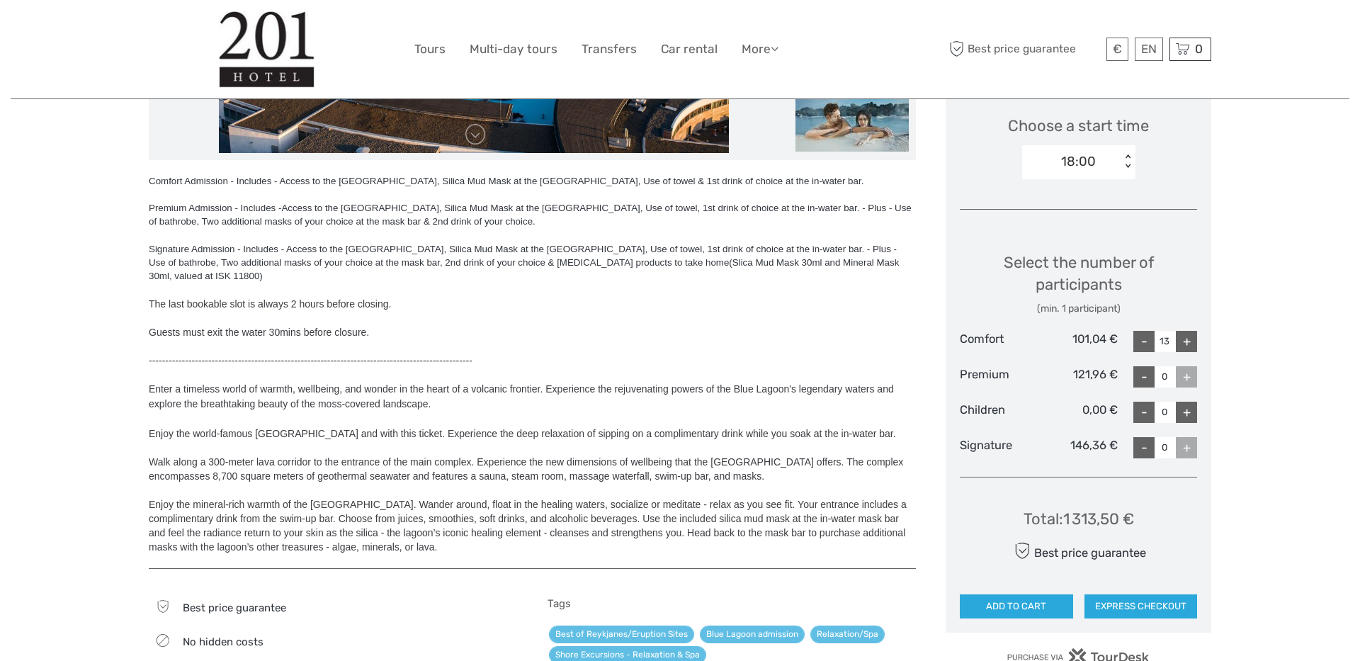
scroll to position [486, 0]
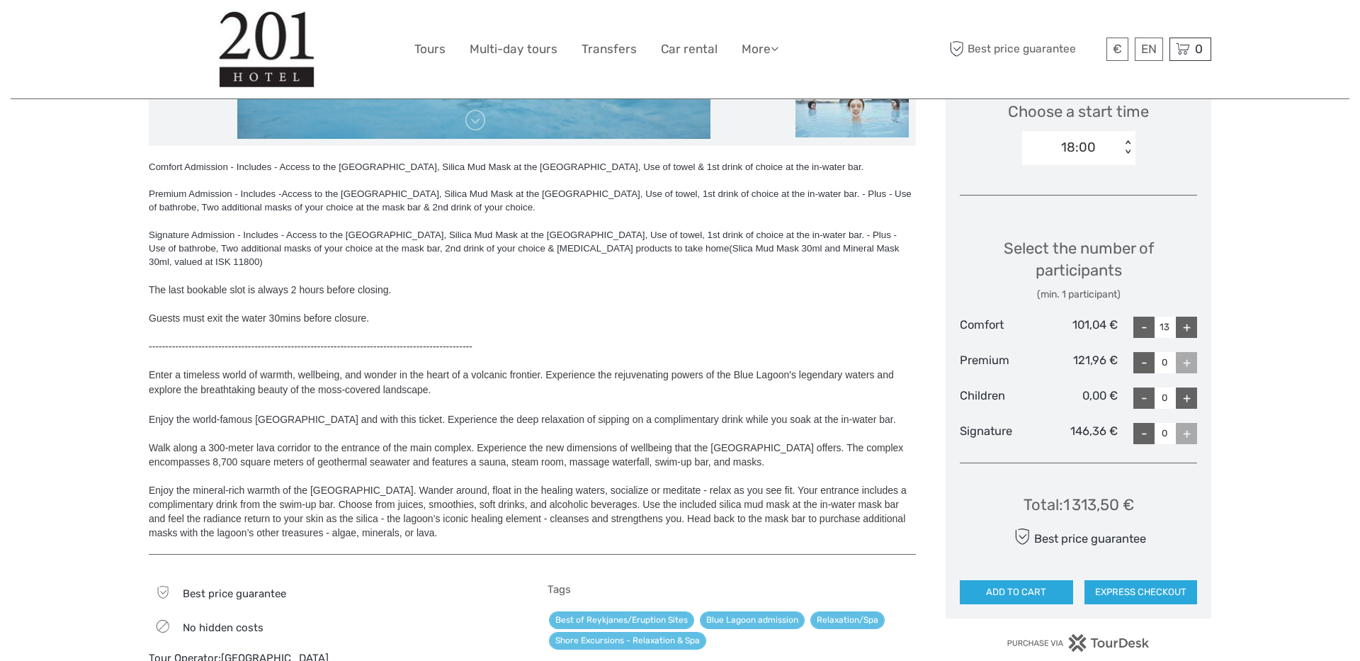
click at [1020, 495] on div "Total : 1 313,50 €" at bounding box center [1079, 505] width 111 height 22
copy div "1 313,50"
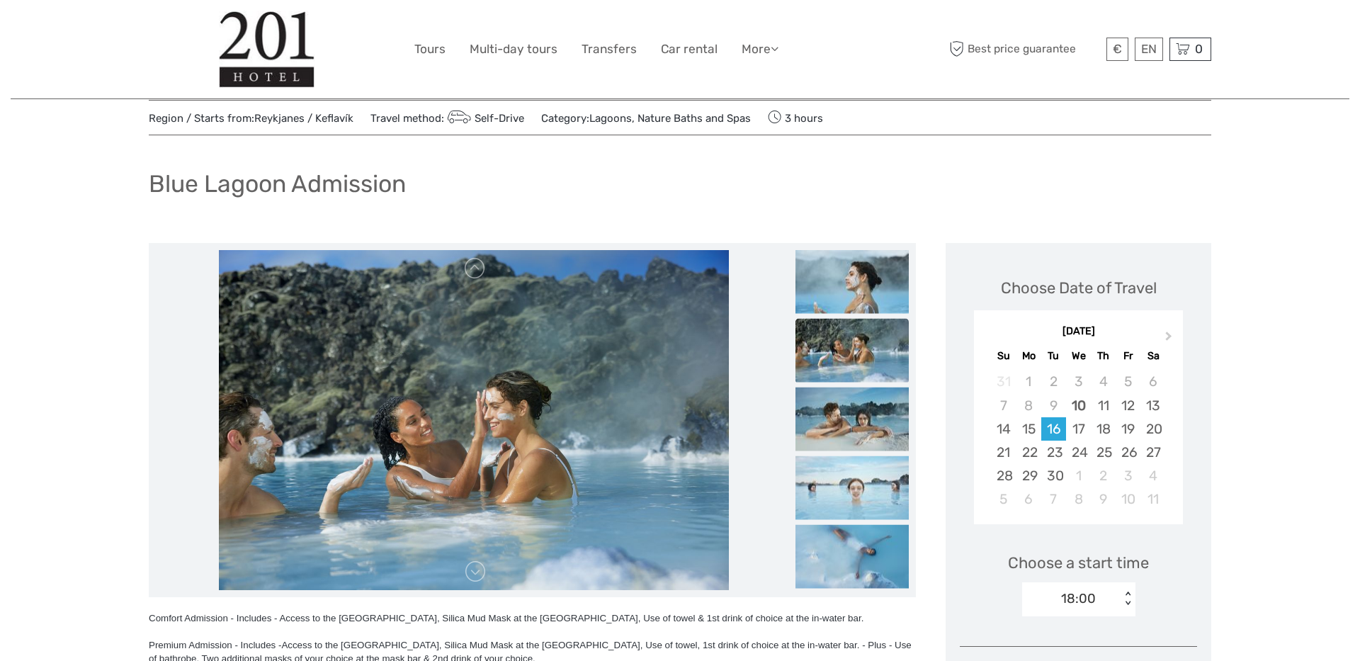
scroll to position [27, 0]
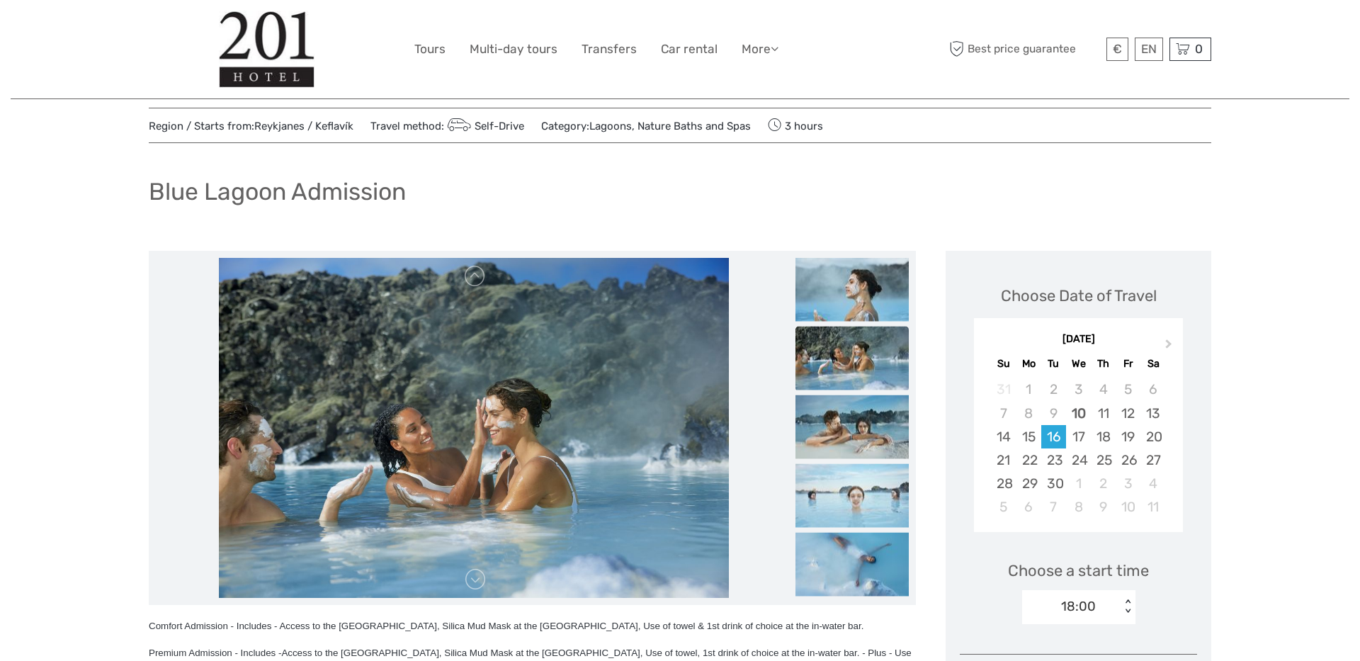
click at [502, 120] on link "Self-Drive" at bounding box center [484, 126] width 80 height 13
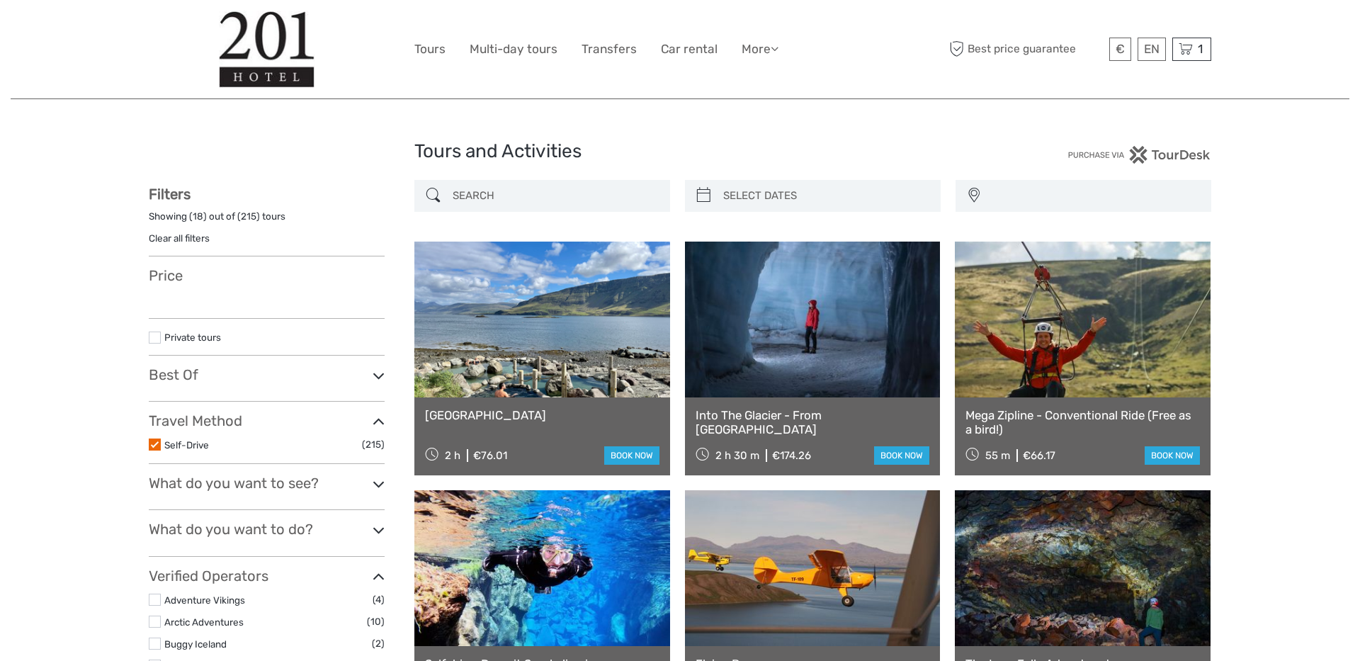
select select
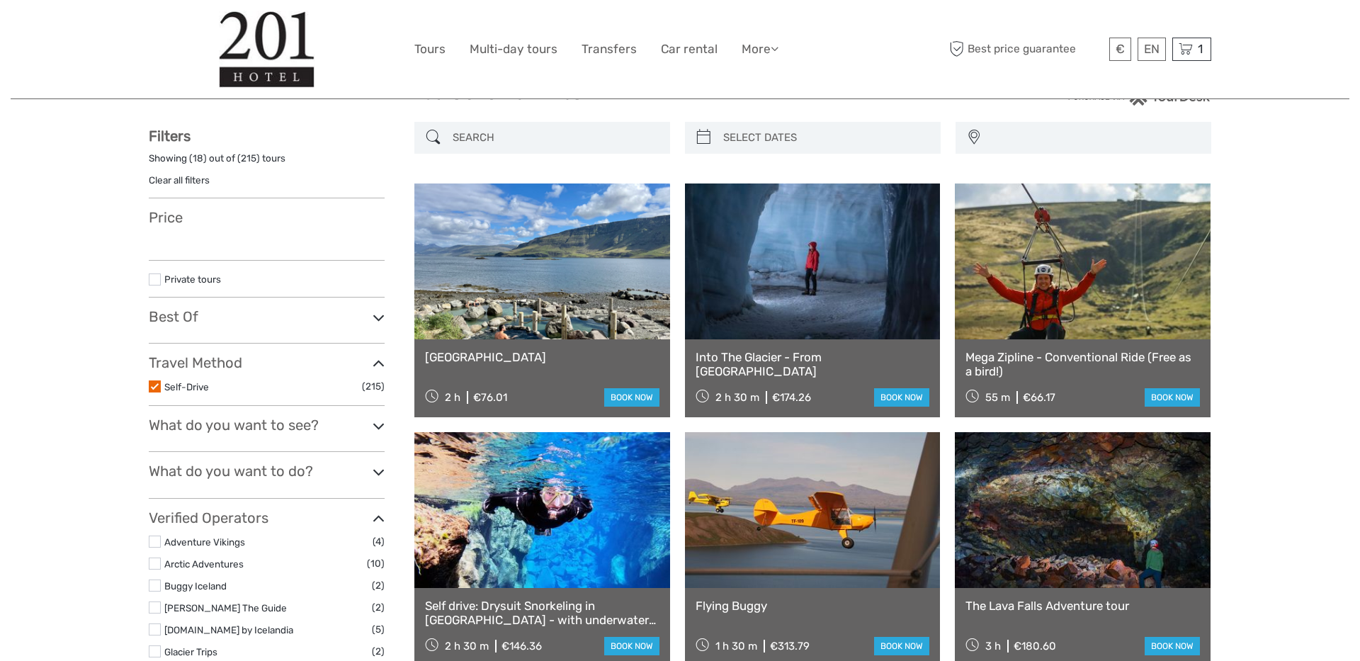
select select
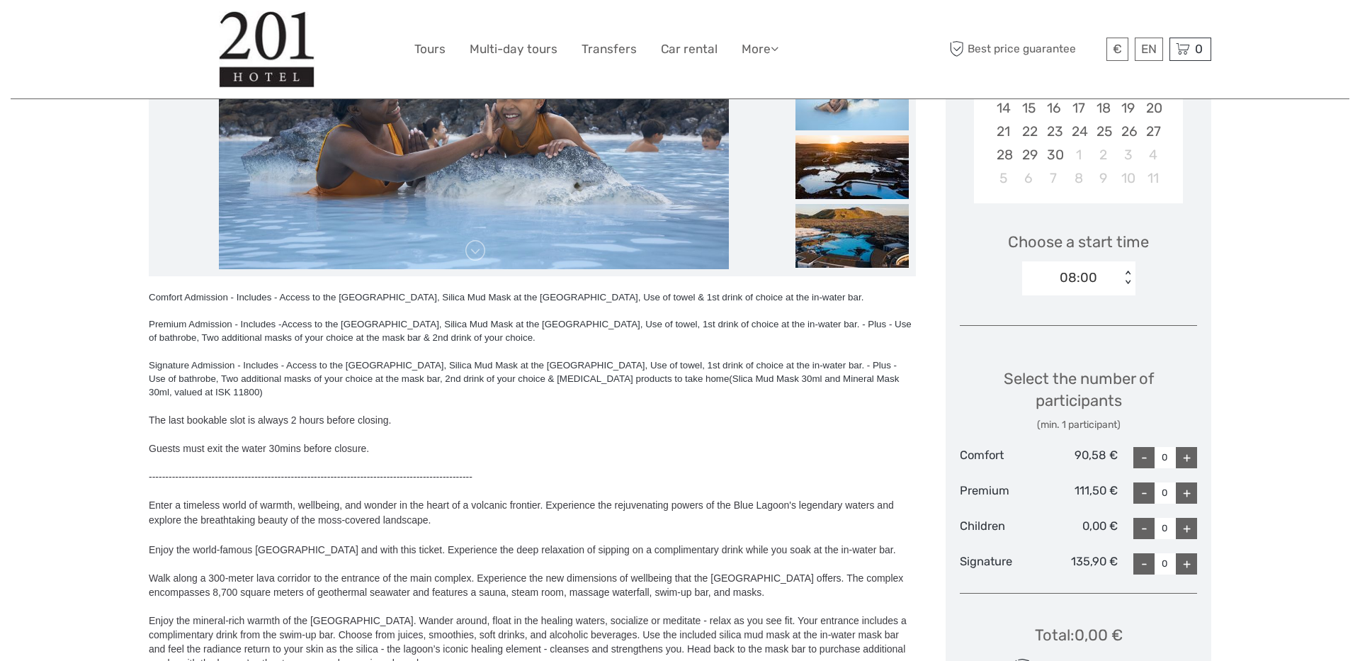
scroll to position [310, 0]
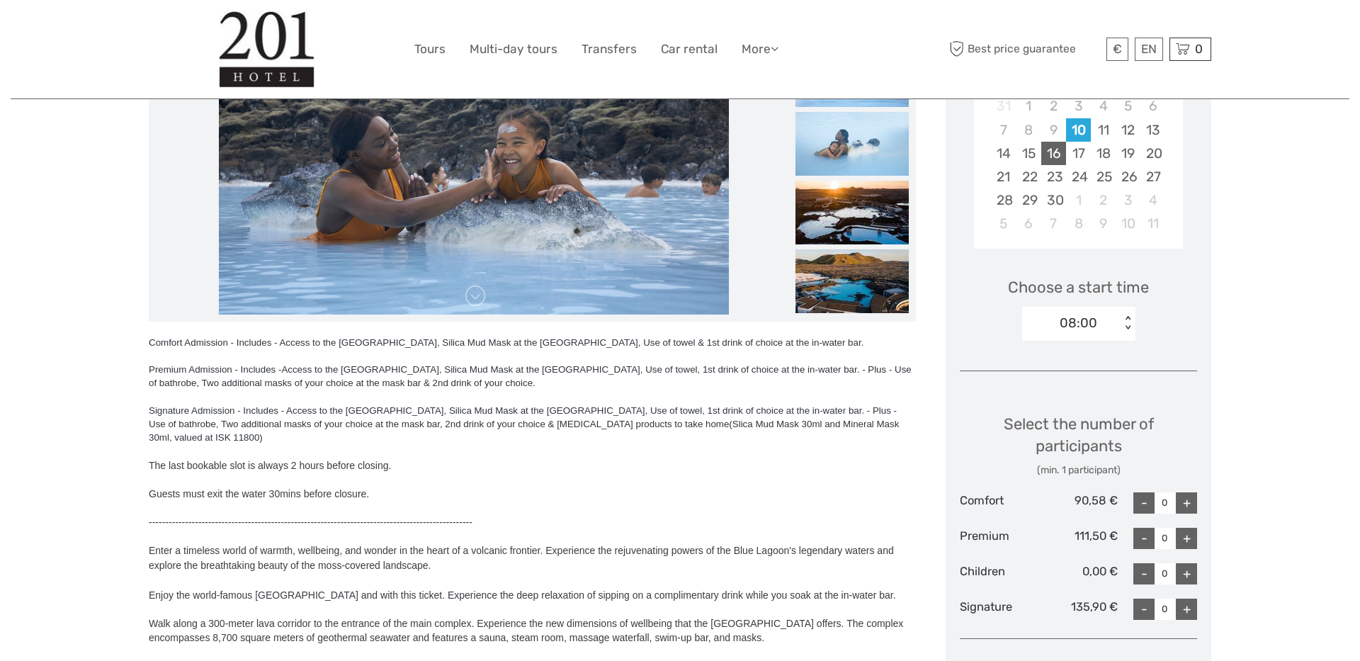
click at [1059, 154] on div "16" at bounding box center [1054, 153] width 25 height 23
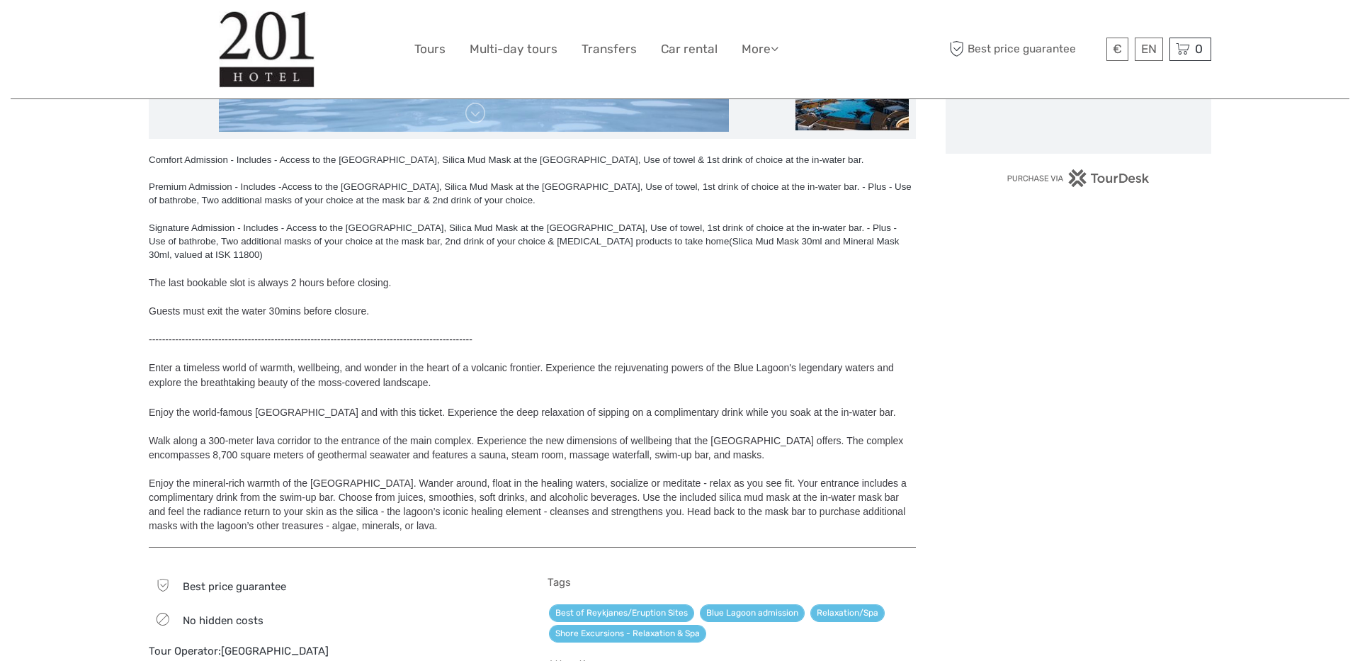
scroll to position [500, 0]
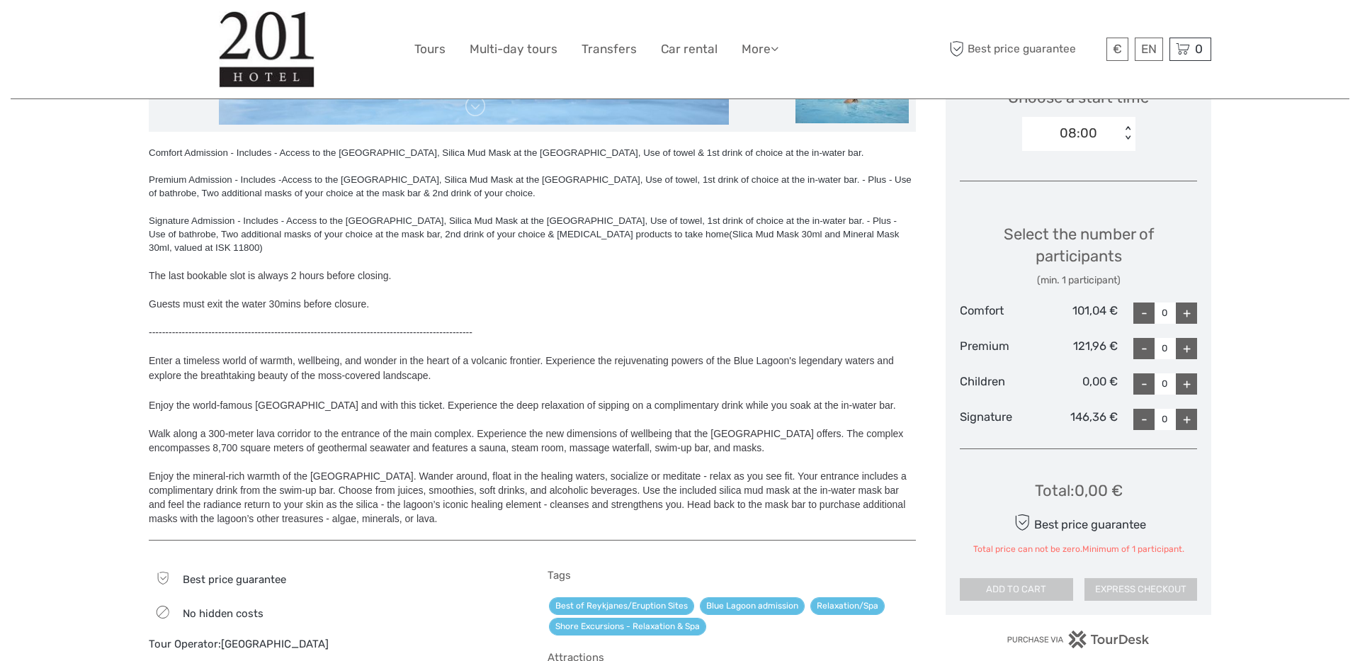
click at [1064, 131] on div "08:00" at bounding box center [1079, 133] width 38 height 18
click at [1071, 205] on div "18:00" at bounding box center [1079, 197] width 99 height 24
click at [1190, 310] on div "+" at bounding box center [1186, 313] width 21 height 21
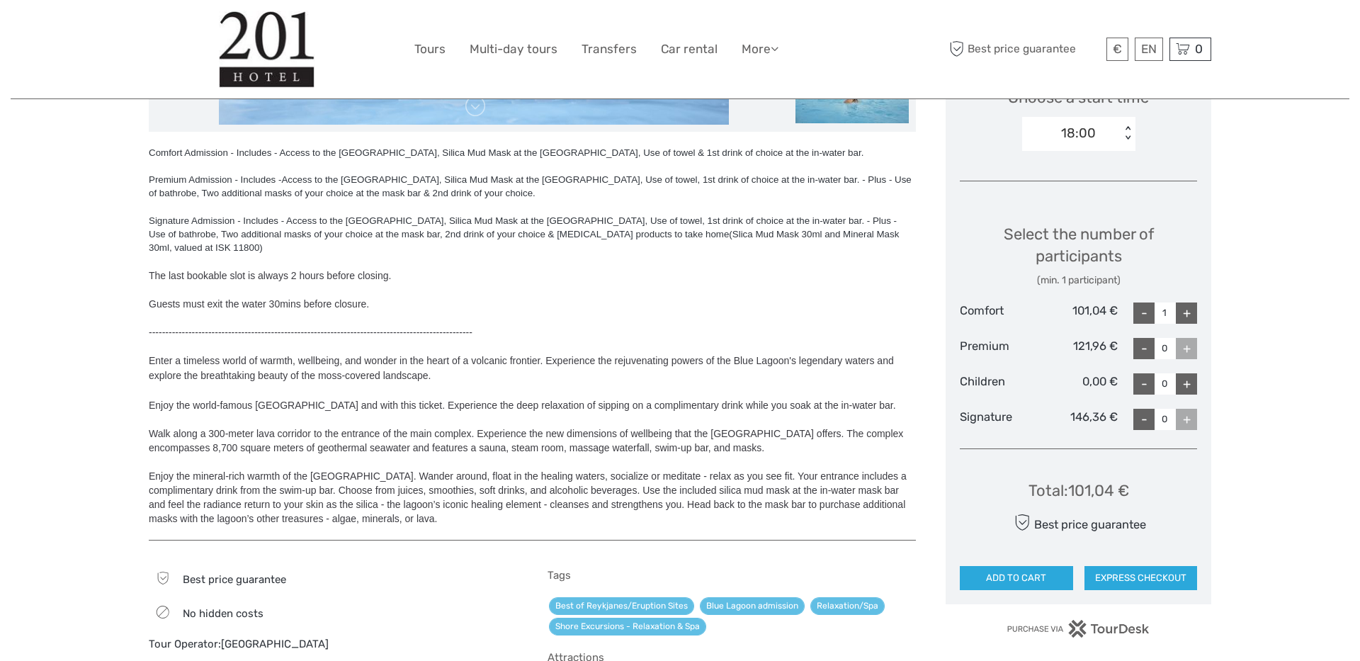
click at [1190, 310] on div "+" at bounding box center [1186, 313] width 21 height 21
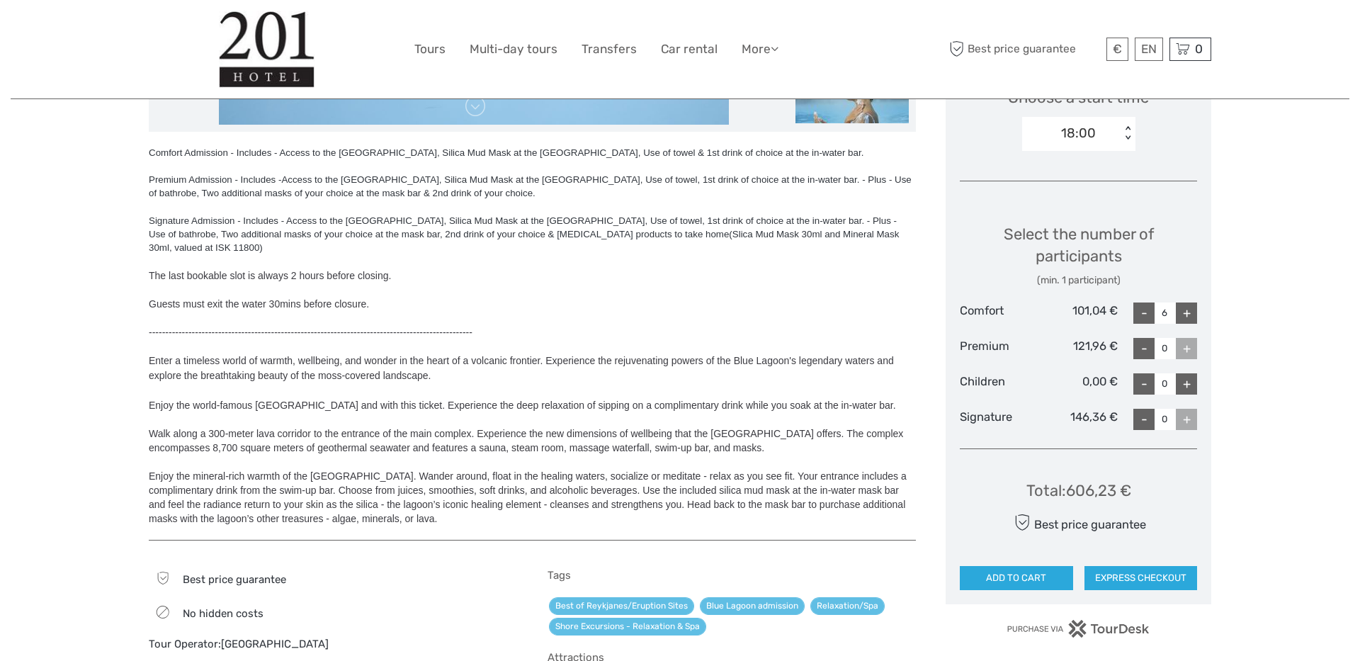
click at [1190, 310] on div "+" at bounding box center [1186, 313] width 21 height 21
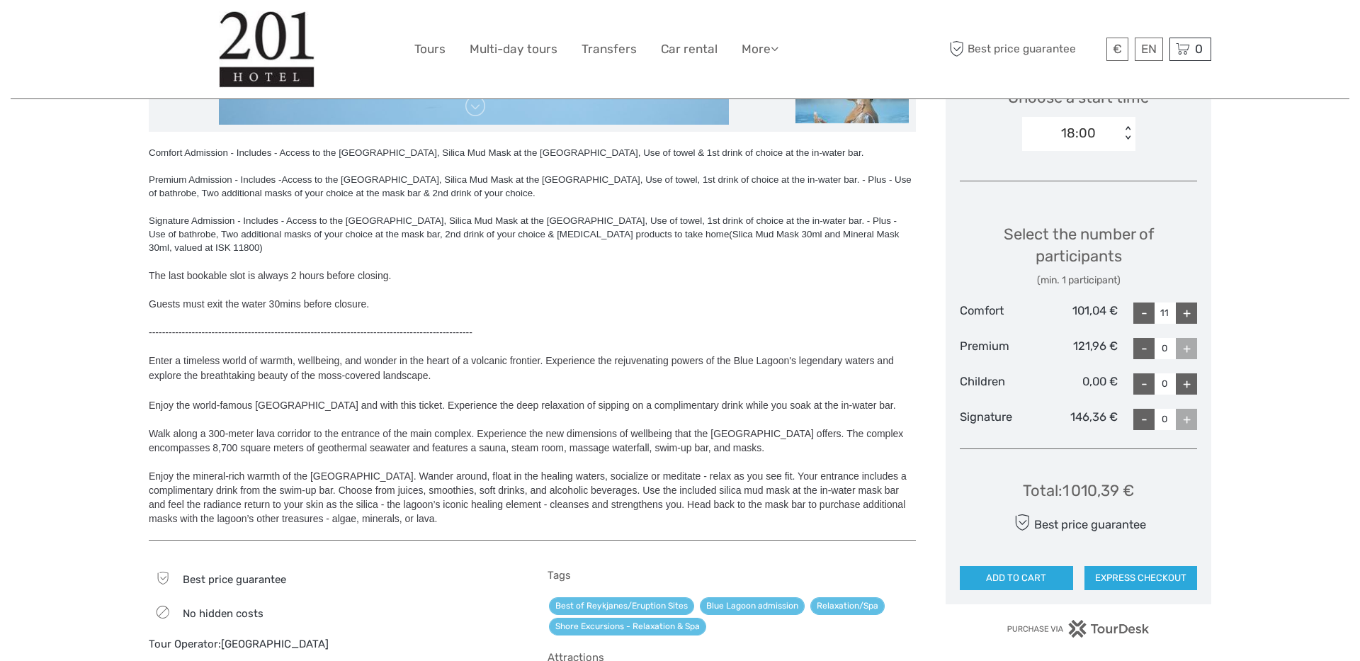
click at [1190, 310] on div "+" at bounding box center [1186, 313] width 21 height 21
type input "13"
click at [1241, 373] on div "Region / Starts from: [GEOGRAPHIC_DATA] / [GEOGRAPHIC_DATA] Travel method: Self…" at bounding box center [680, 342] width 1339 height 1684
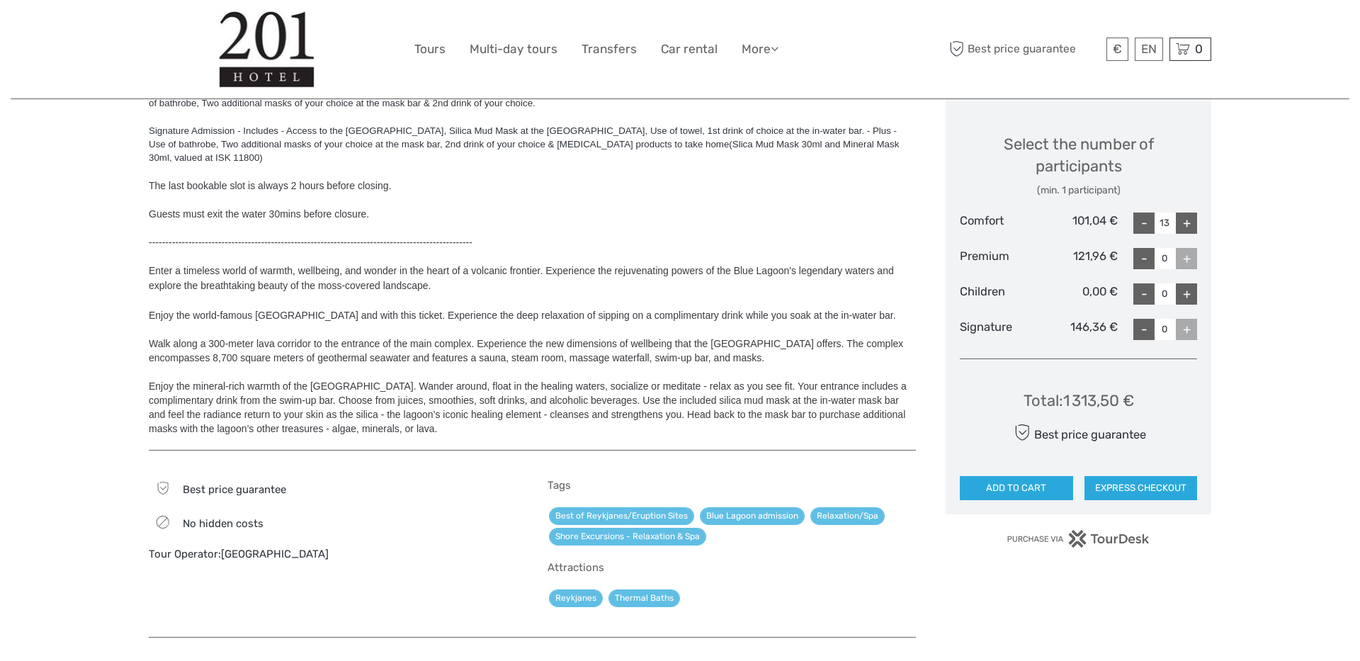
scroll to position [602, 0]
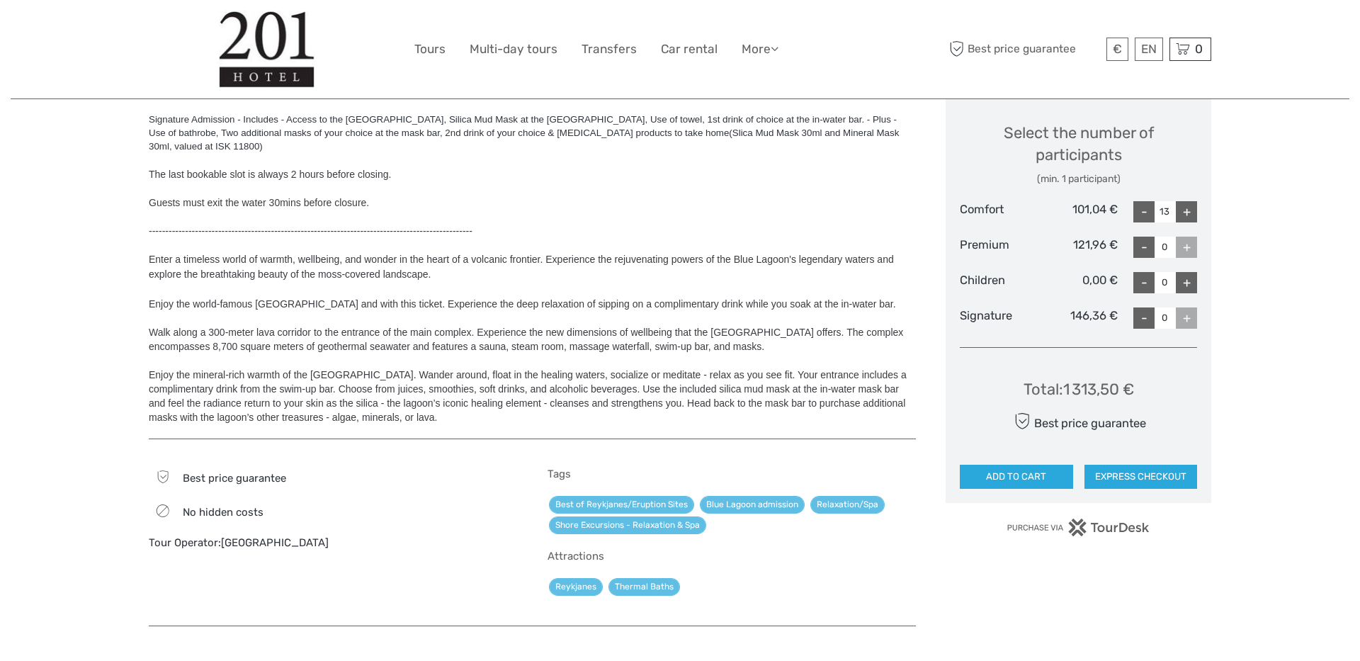
click at [1021, 334] on div "Select the number of participants (min. 1 participant) Comfort 101,04 € - 13 + …" at bounding box center [1078, 219] width 237 height 233
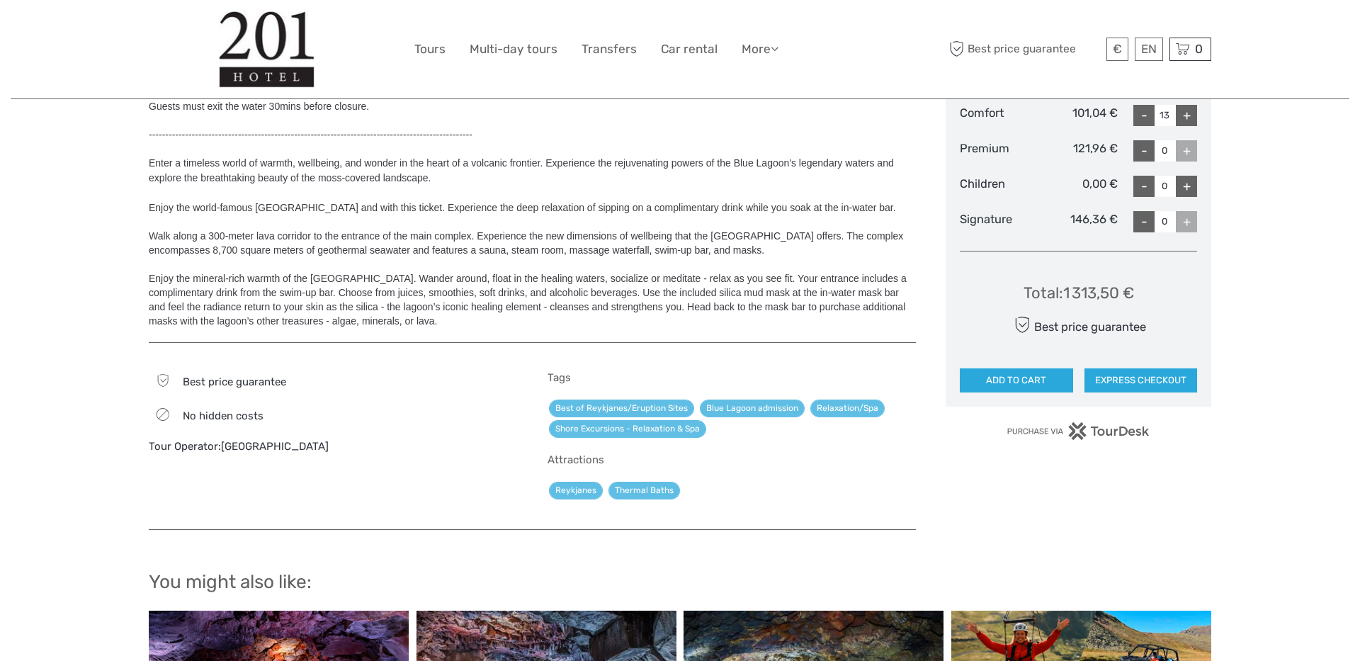
scroll to position [718, 0]
